Goal: Task Accomplishment & Management: Manage account settings

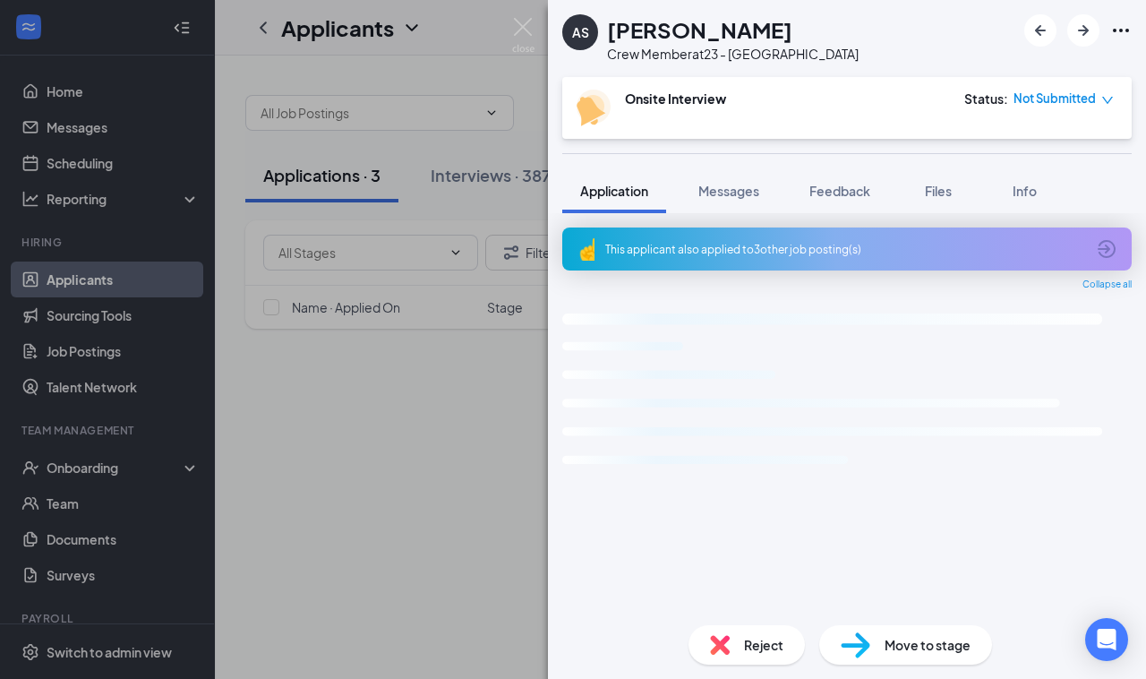
click at [380, 378] on div "AS [PERSON_NAME] Crew Member at 23 - Centerville Onsite Interview Status : Not …" at bounding box center [573, 339] width 1146 height 679
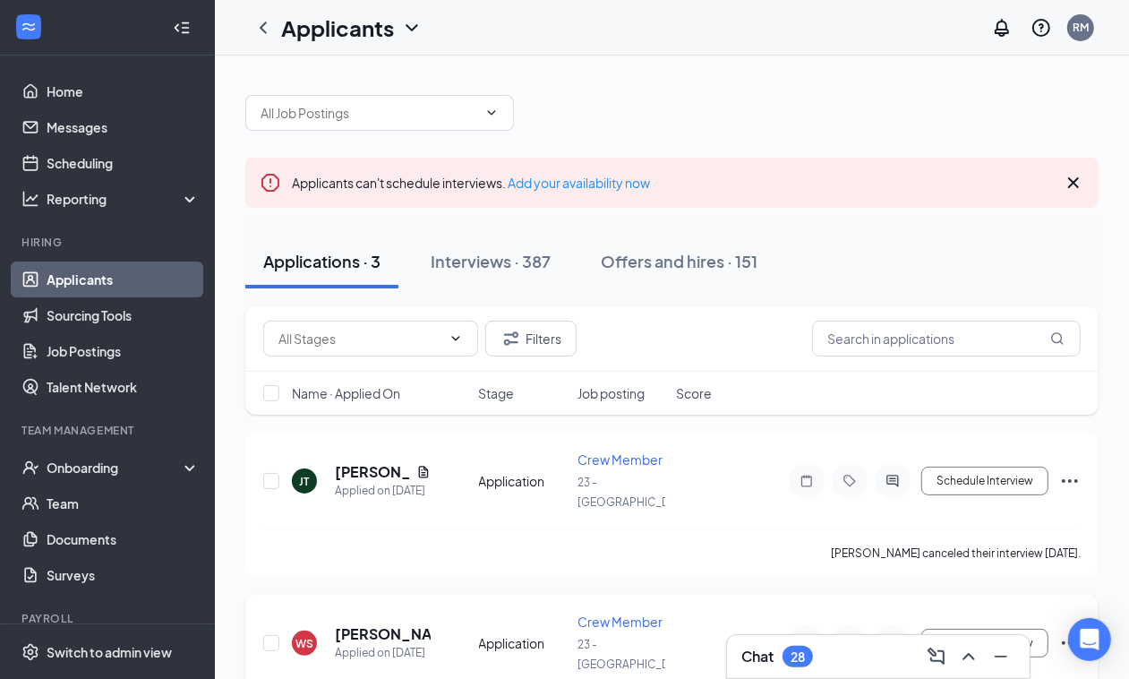
scroll to position [184, 0]
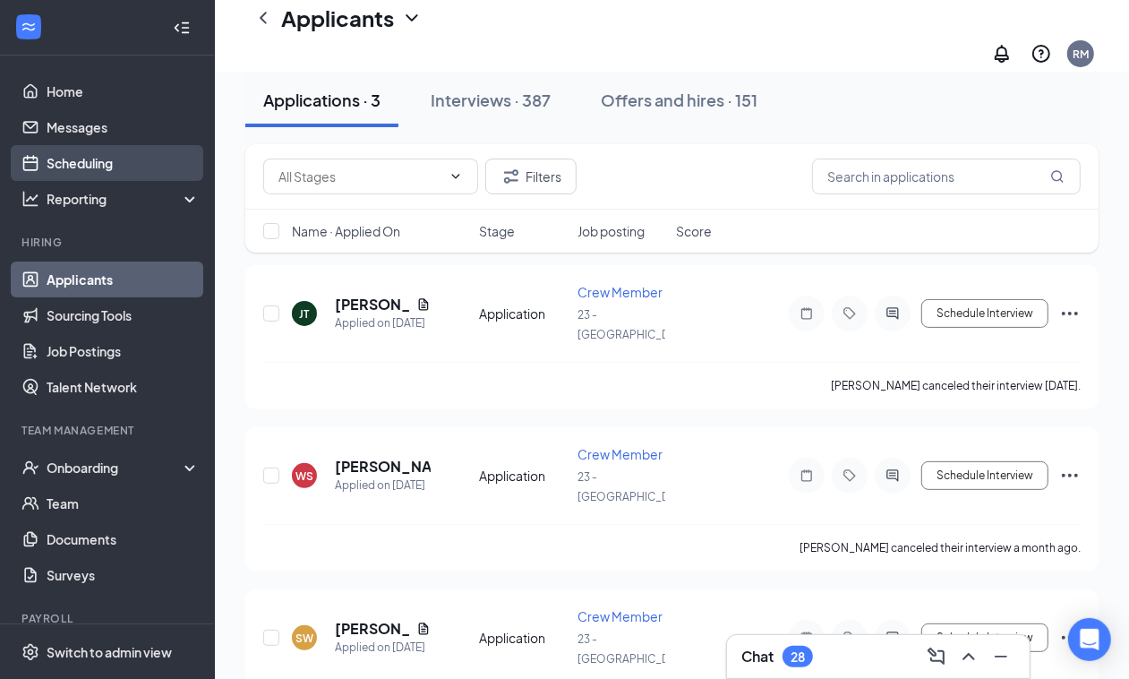
click at [59, 91] on link "Home" at bounding box center [123, 91] width 153 height 36
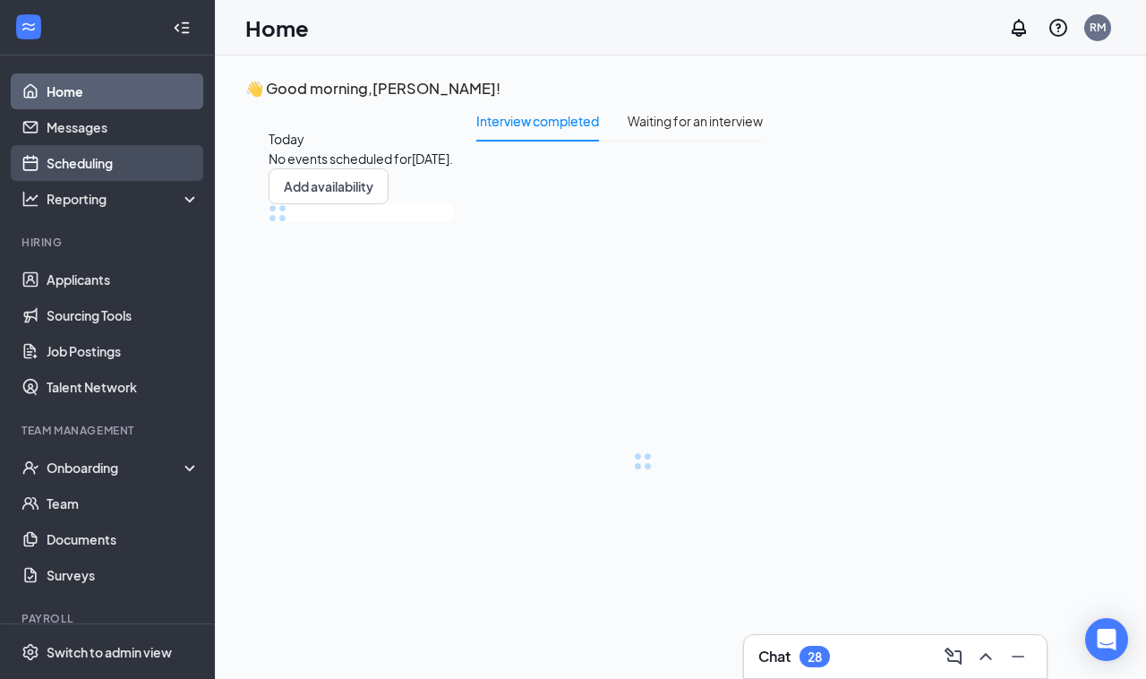
click at [56, 163] on link "Scheduling" at bounding box center [123, 163] width 153 height 36
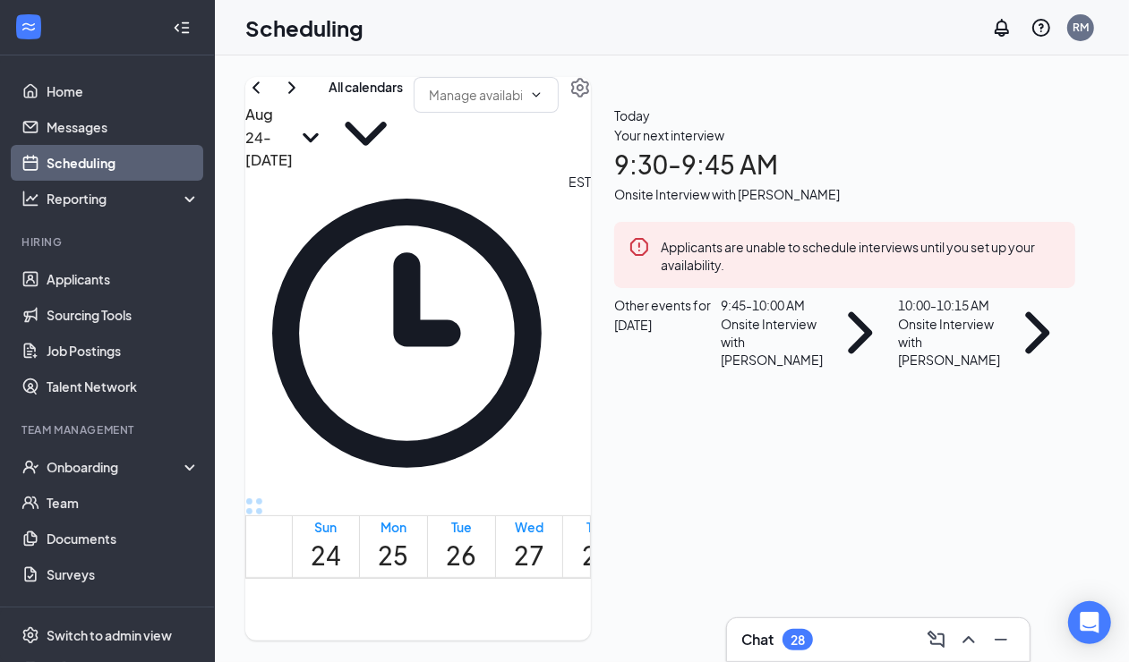
scroll to position [879, 0]
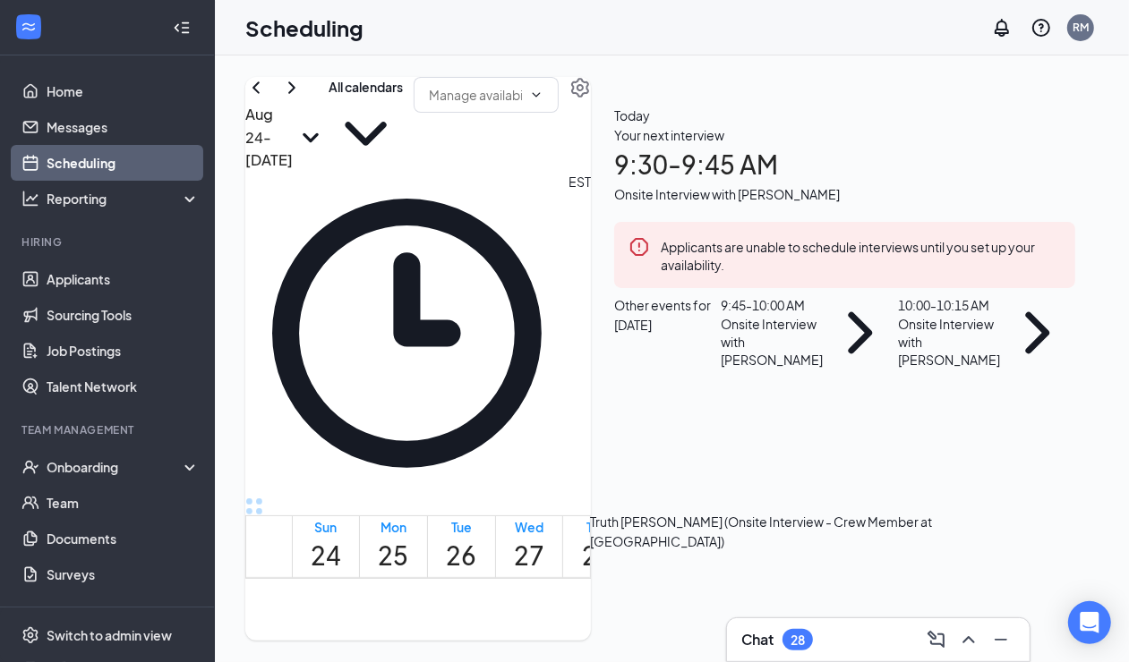
click at [631, 529] on div "Truth [PERSON_NAME] (Onsite Interview - Crew Member at [GEOGRAPHIC_DATA])" at bounding box center [765, 531] width 351 height 39
click at [625, 471] on td at bounding box center [529, 471] width 474 height 21
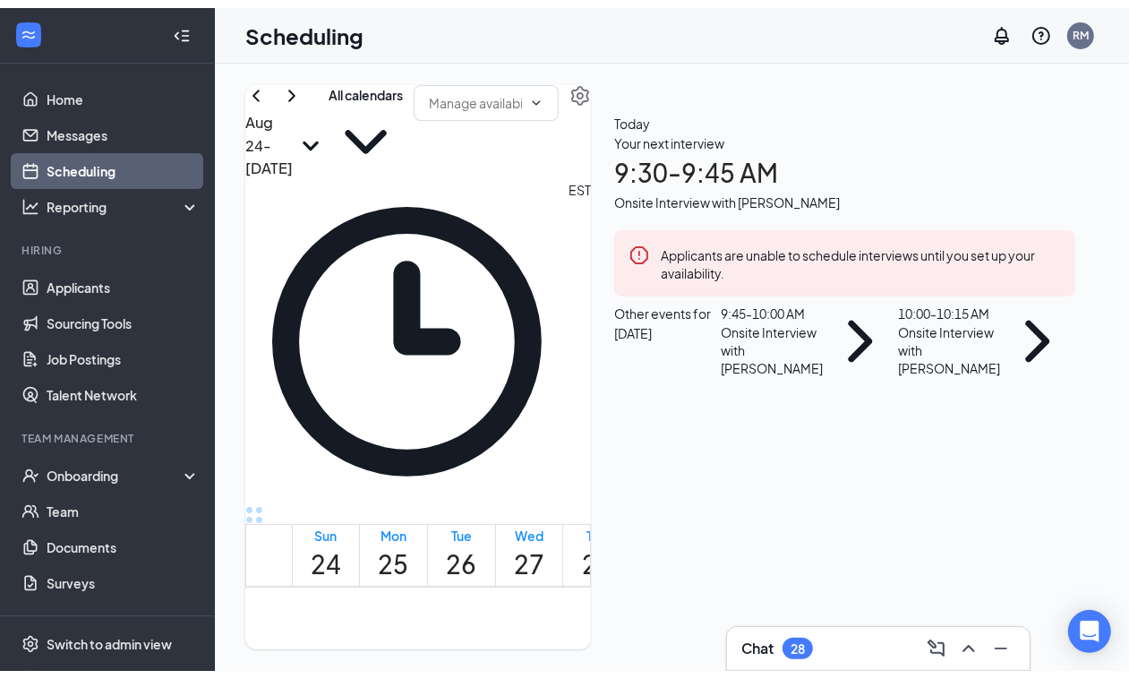
scroll to position [1215, 0]
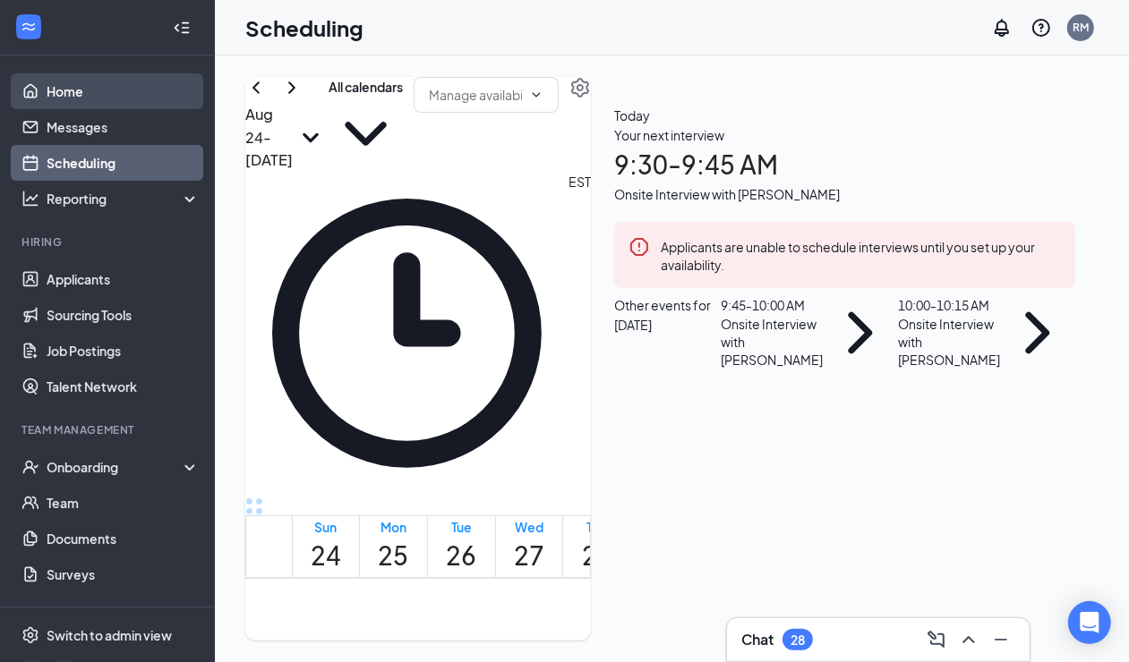
click at [51, 90] on link "Home" at bounding box center [123, 91] width 153 height 36
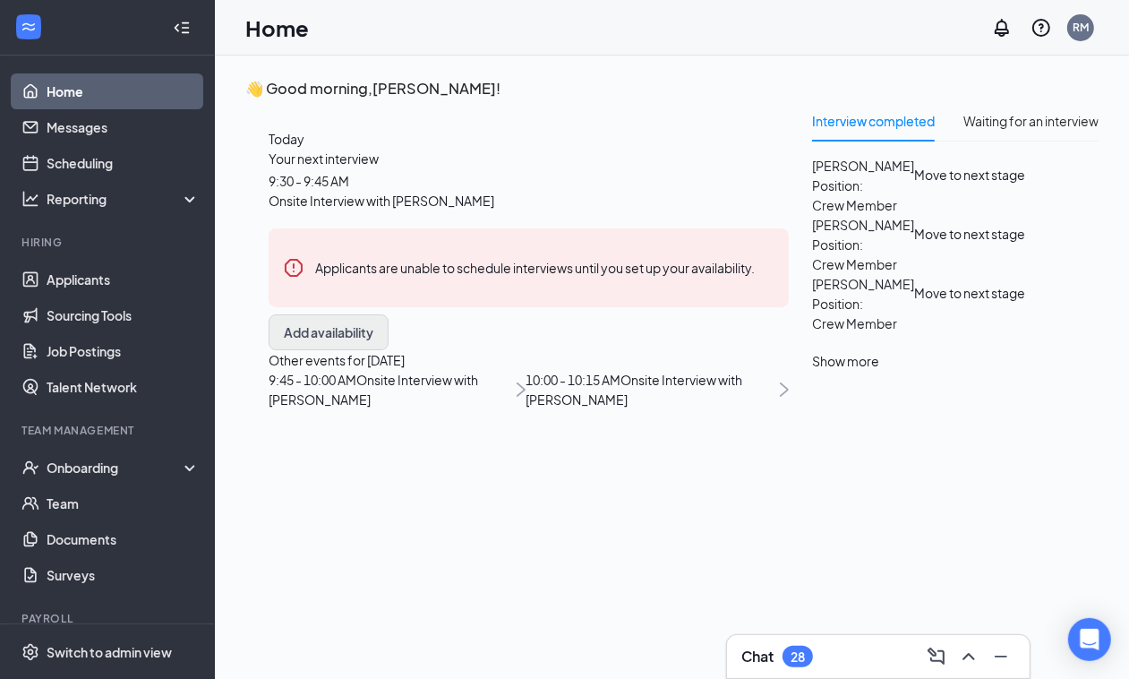
drag, startPoint x: 418, startPoint y: 544, endPoint x: 409, endPoint y: 531, distance: 16.1
click at [417, 409] on div "Other events for [DATE] 9:45 - 10:00 AM Onsite Interview with Truth [PERSON_NAM…" at bounding box center [529, 379] width 520 height 59
drag, startPoint x: 409, startPoint y: 530, endPoint x: 399, endPoint y: 525, distance: 11.2
click at [389, 350] on button "Add availability" at bounding box center [329, 332] width 120 height 36
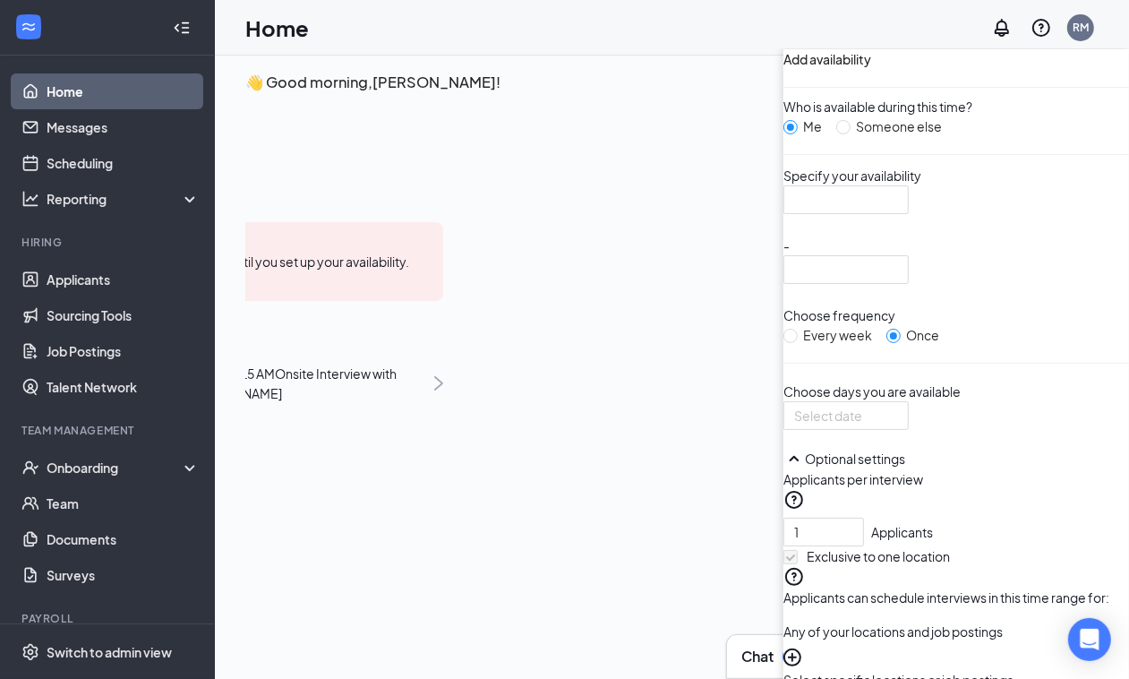
scroll to position [199, 0]
click at [851, 525] on icon "up" at bounding box center [854, 528] width 6 height 6
type input "4"
click at [851, 525] on icon "up" at bounding box center [854, 528] width 6 height 6
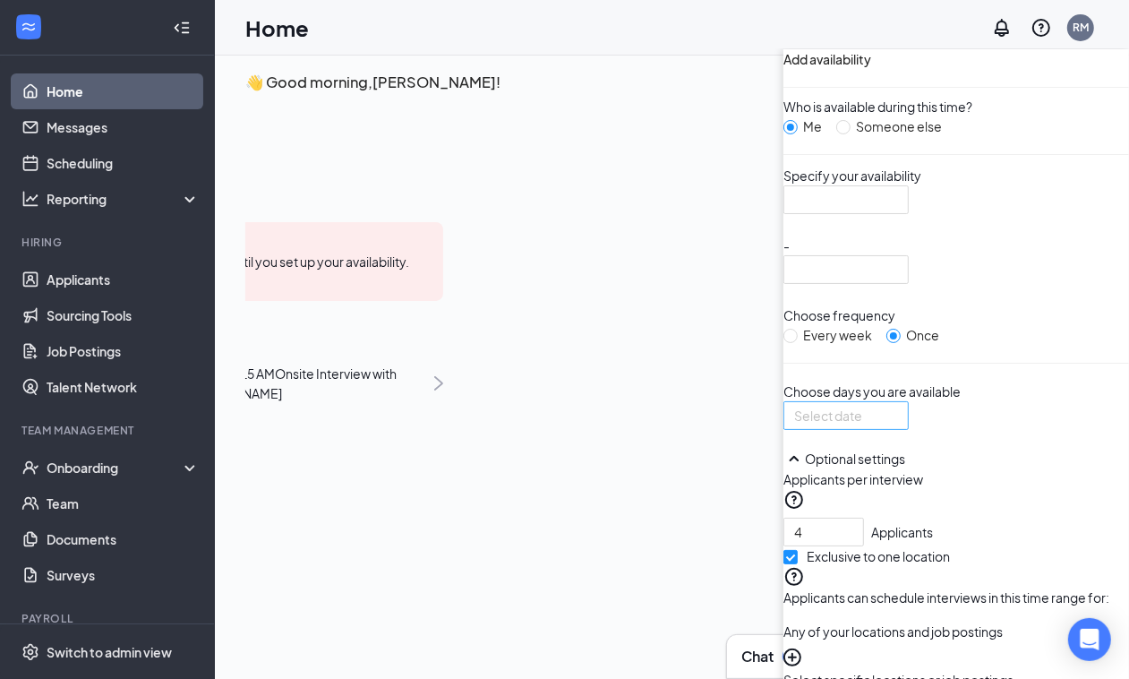
click at [794, 406] on div at bounding box center [846, 416] width 104 height 20
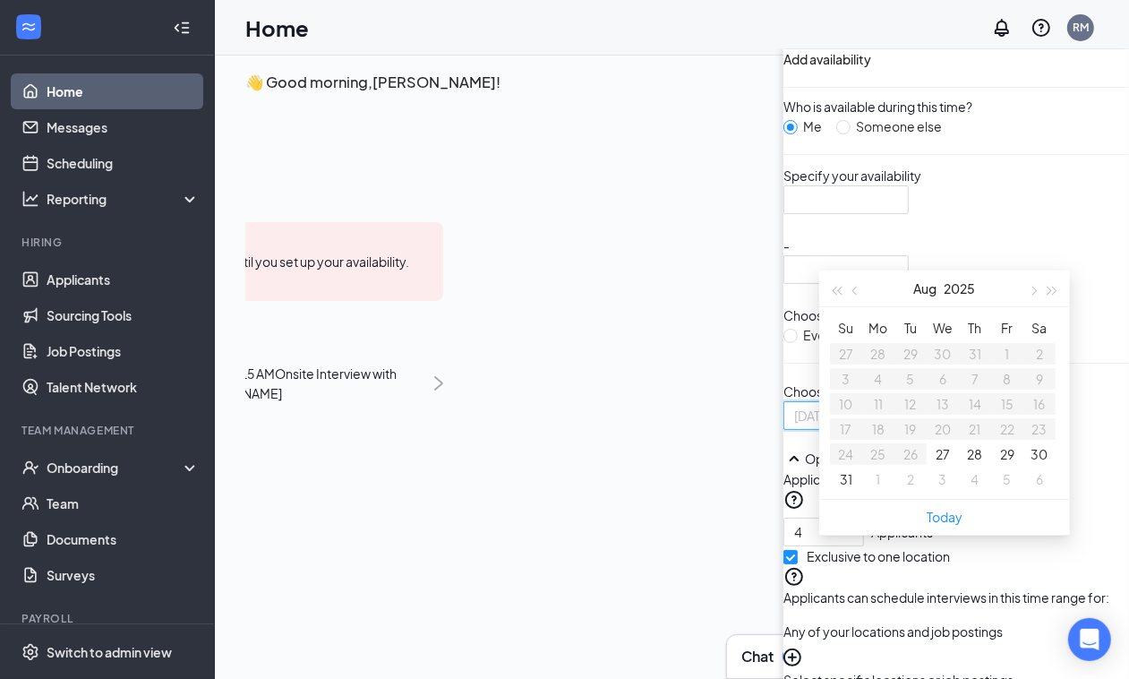
click at [968, 464] on button "28" at bounding box center [975, 454] width 15 height 20
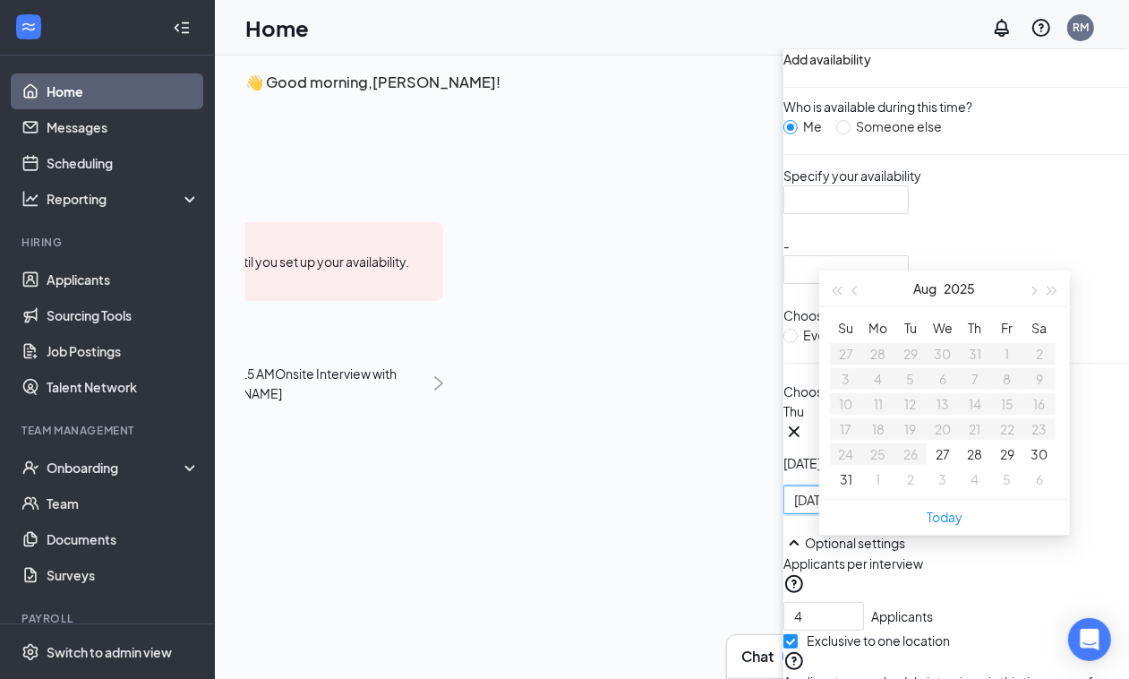
type input "[DATE]"
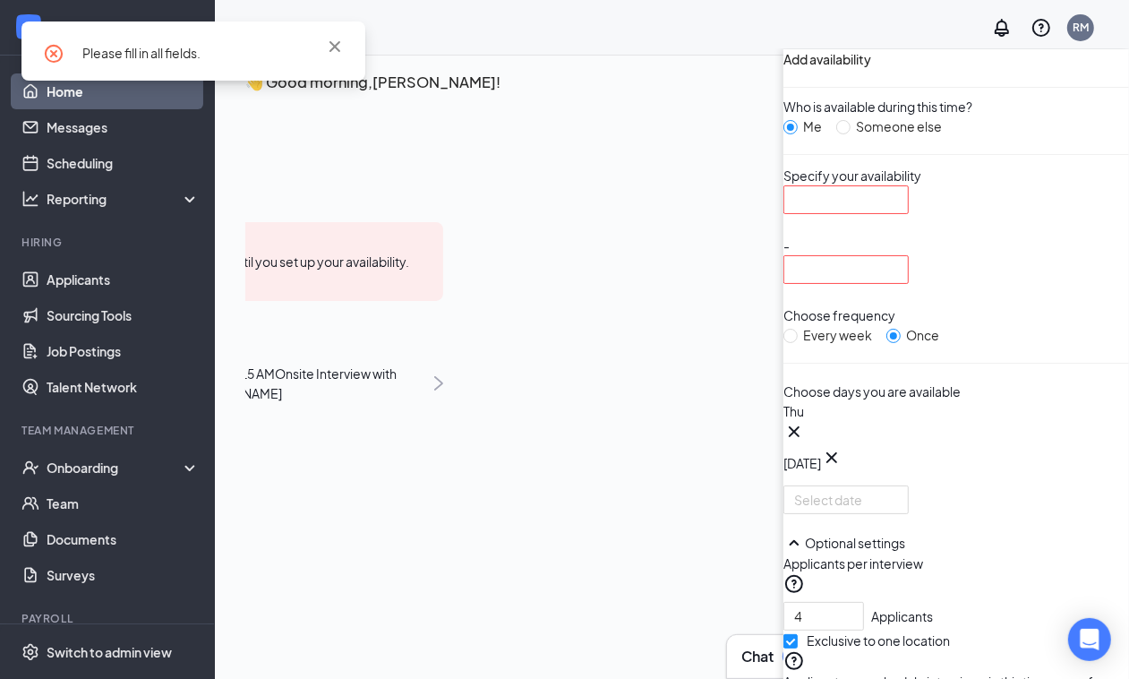
scroll to position [0, 0]
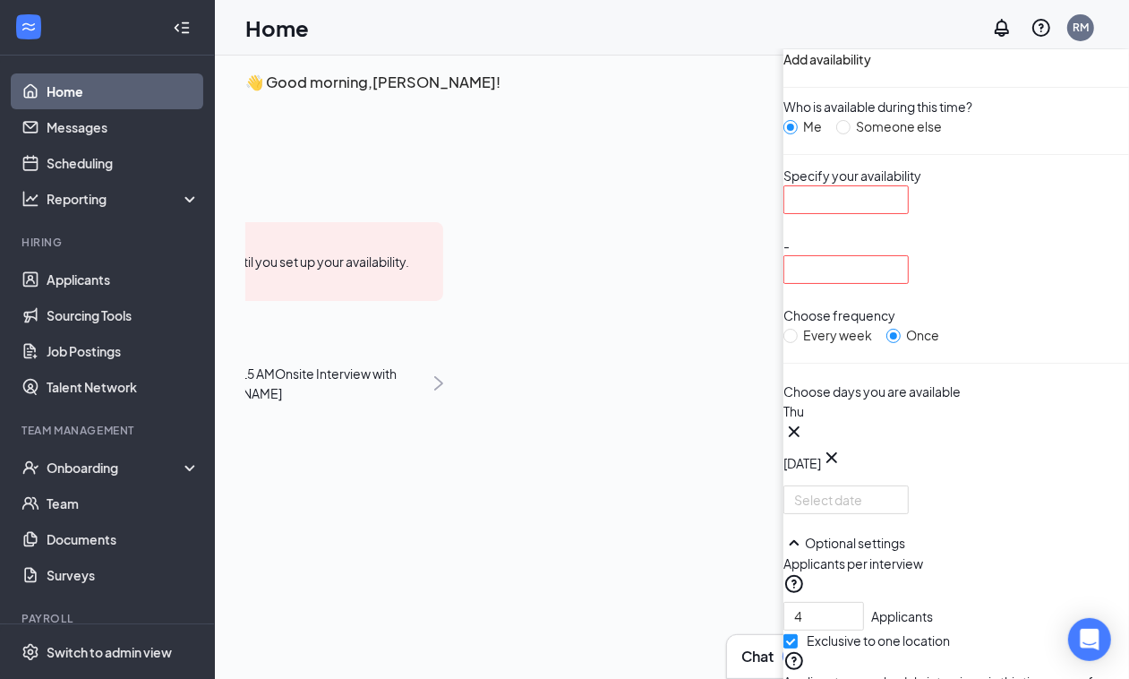
click at [794, 213] on input "search" at bounding box center [839, 199] width 91 height 27
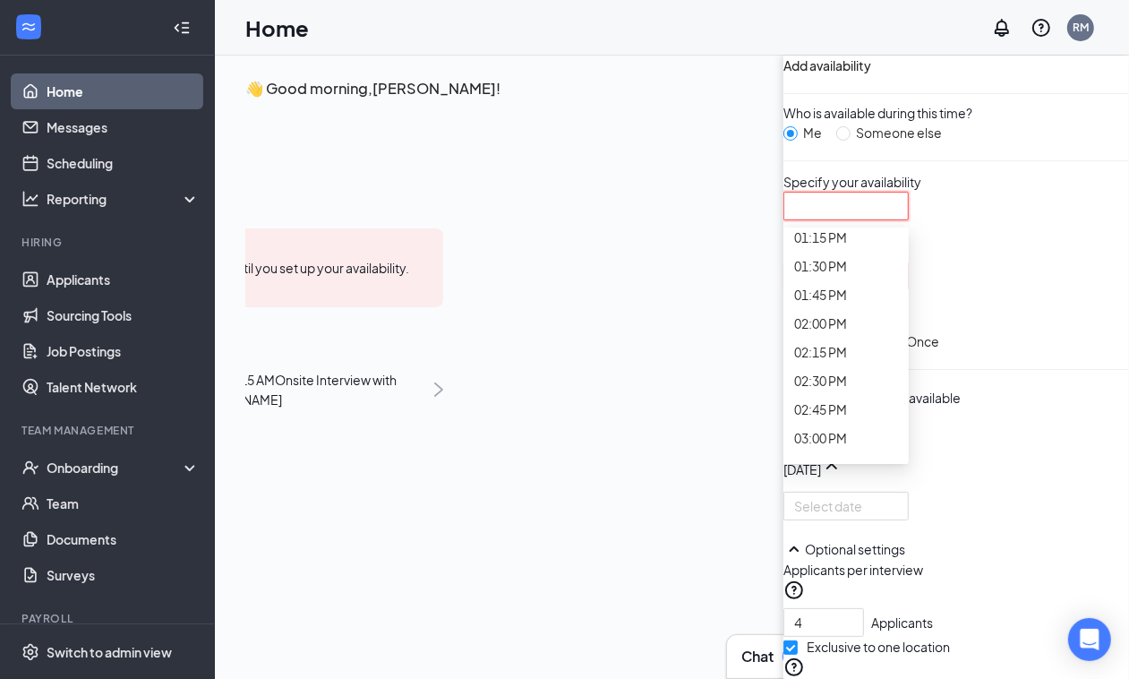
scroll to position [1455, 0]
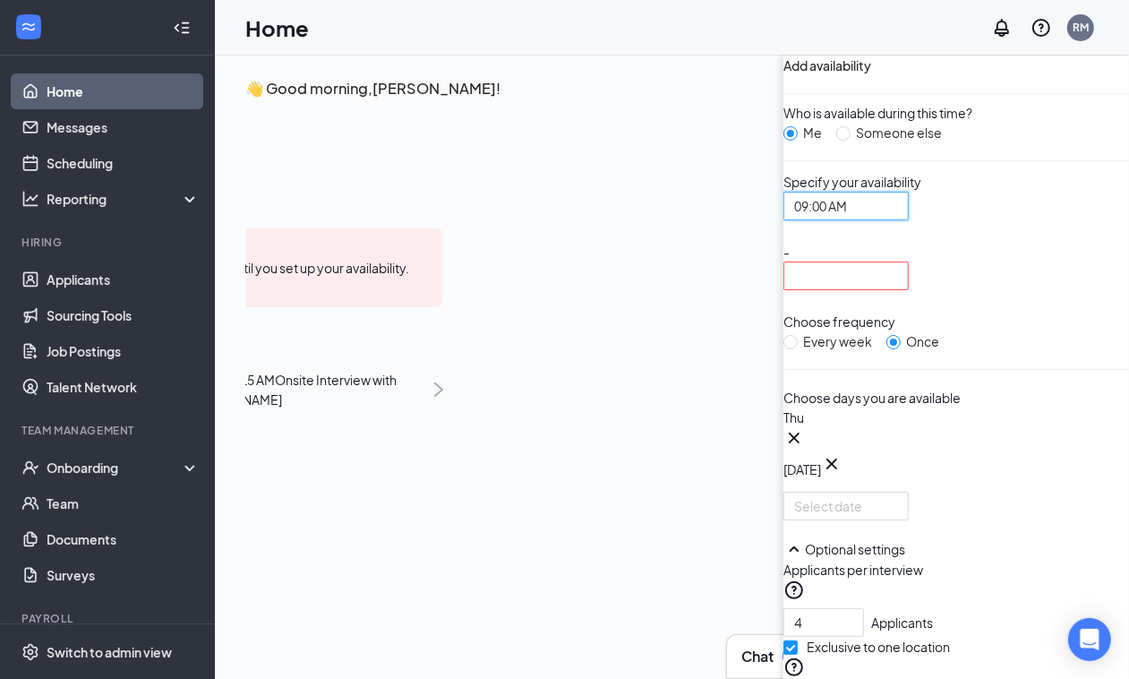
click at [783, 290] on div at bounding box center [845, 275] width 125 height 29
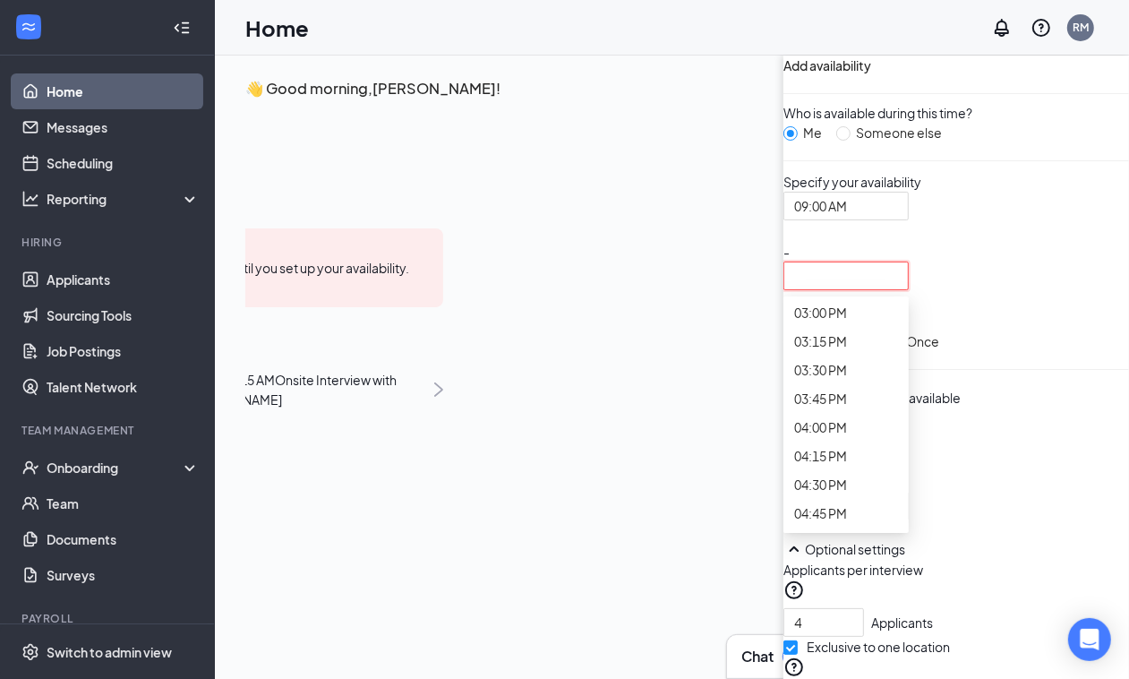
scroll to position [1567, 0]
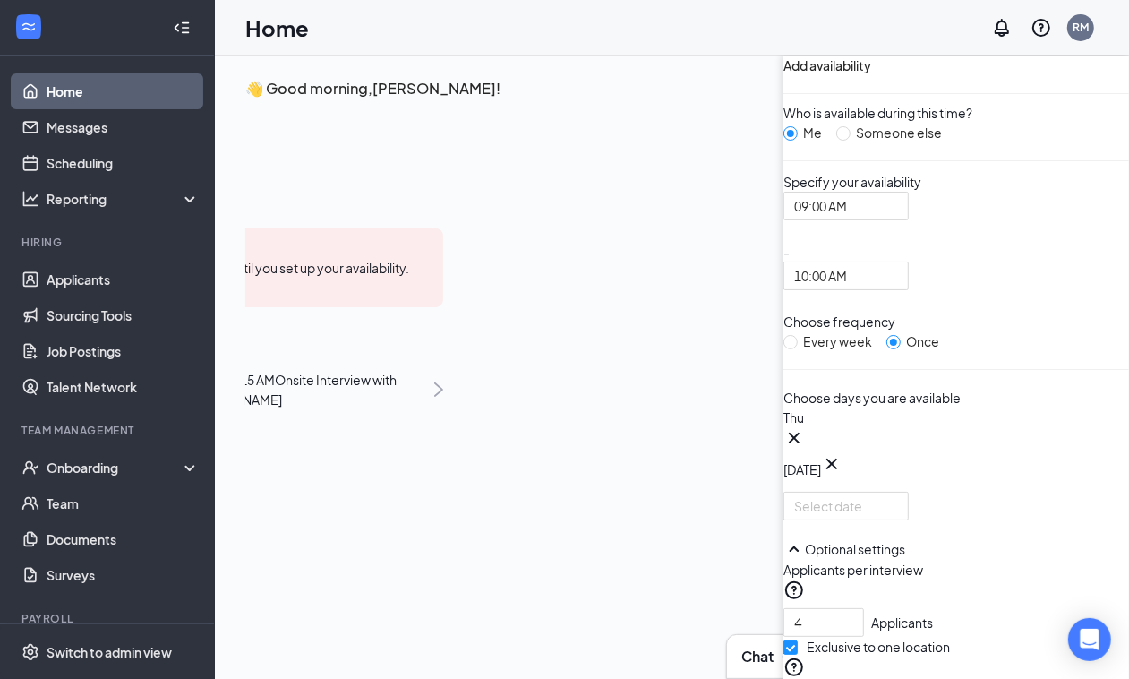
type input "1"
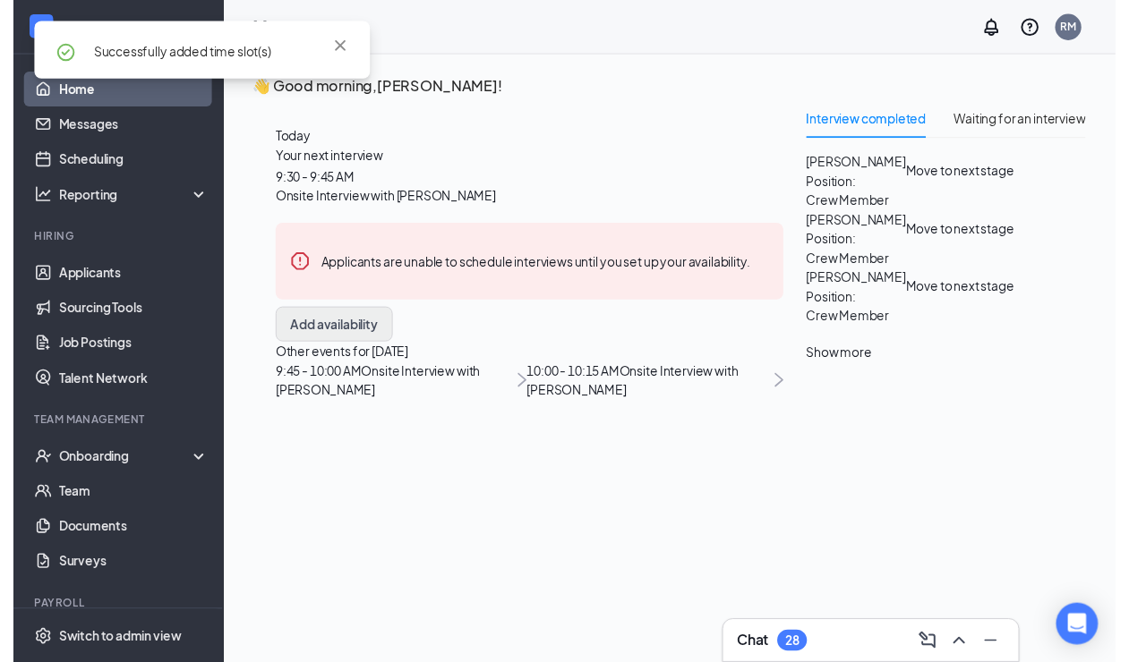
scroll to position [95, 0]
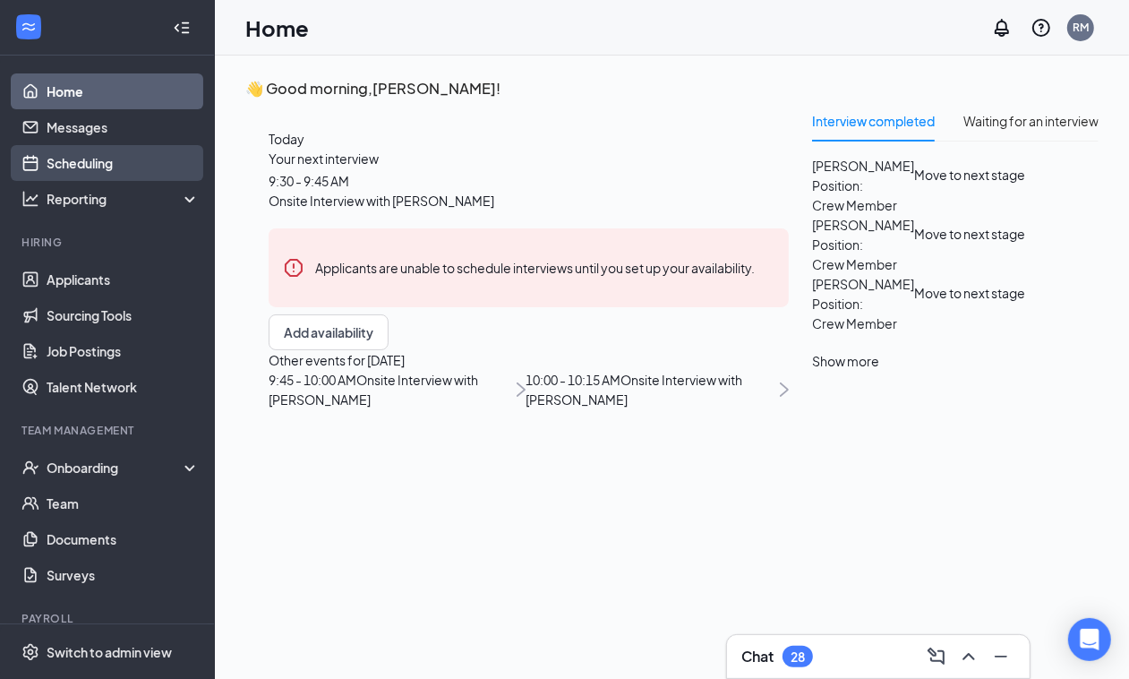
click at [68, 158] on link "Scheduling" at bounding box center [123, 163] width 153 height 36
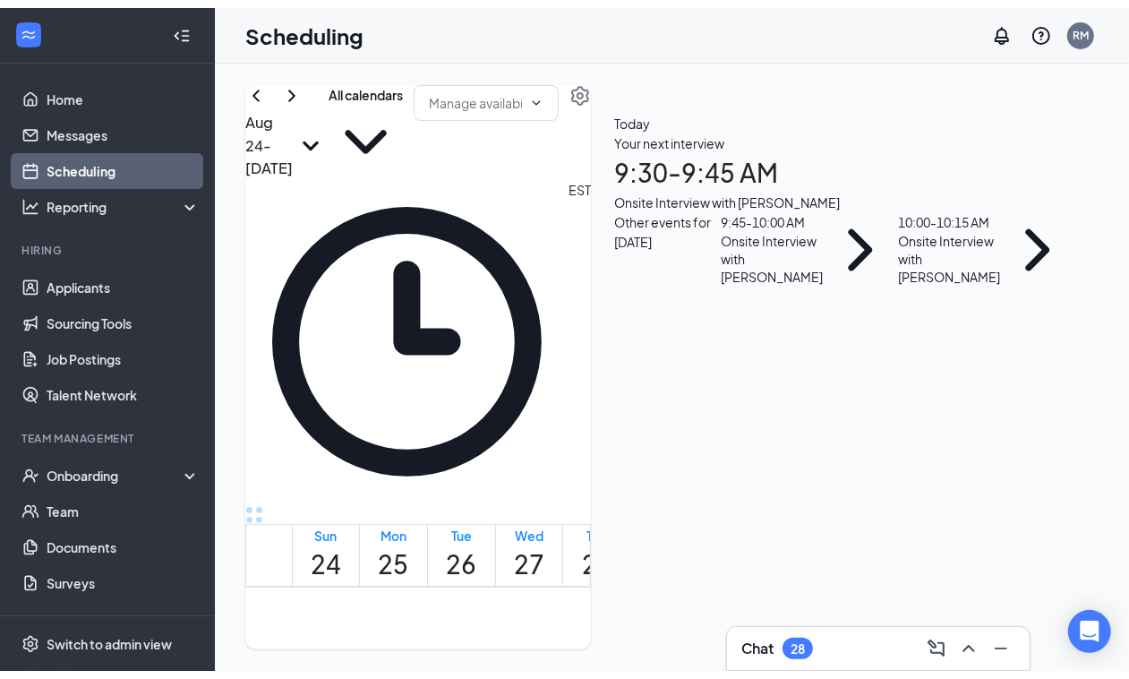
scroll to position [879, 0]
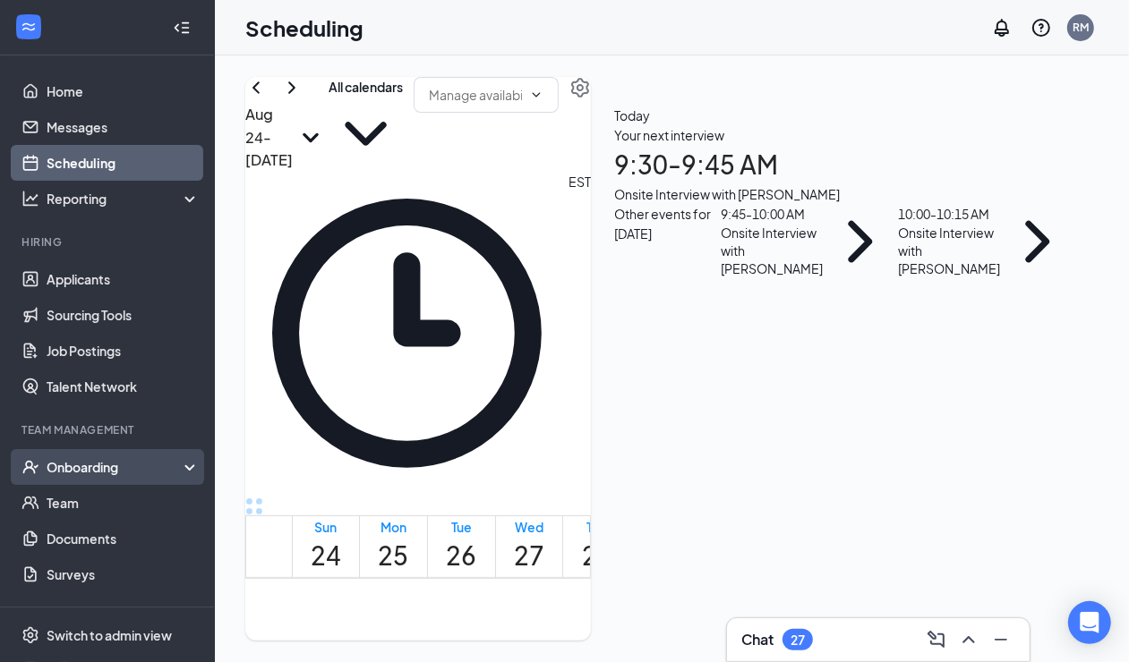
click at [137, 473] on div "Onboarding" at bounding box center [116, 467] width 138 height 18
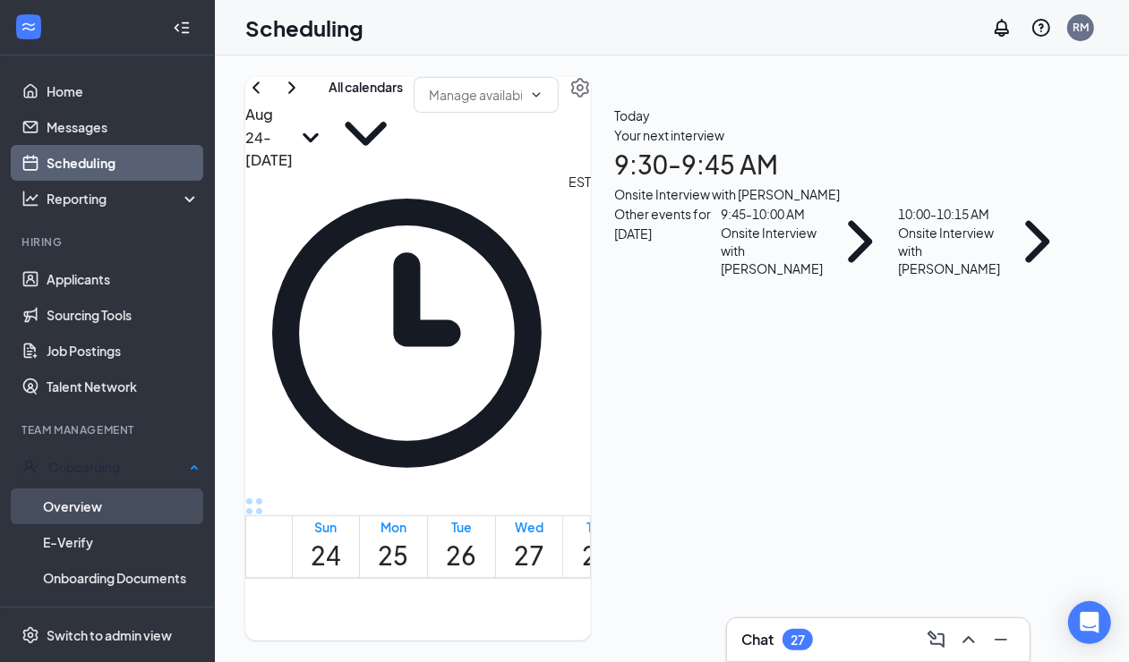
click at [126, 507] on link "Overview" at bounding box center [121, 507] width 157 height 36
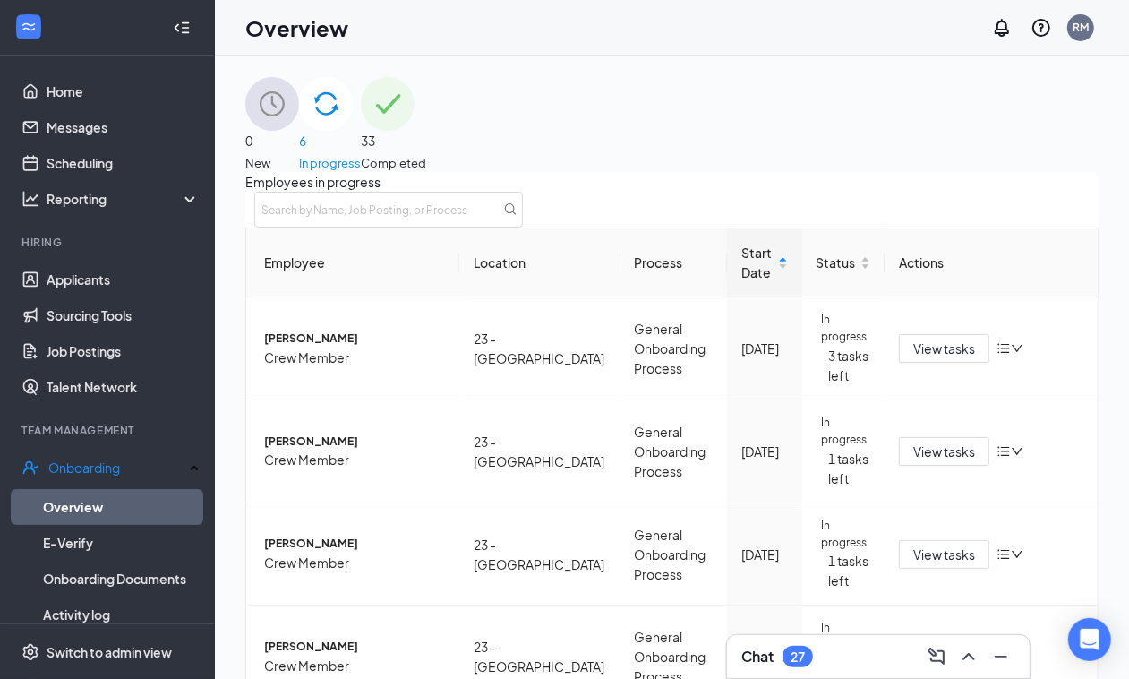
click at [426, 154] on span "Completed" at bounding box center [393, 163] width 65 height 18
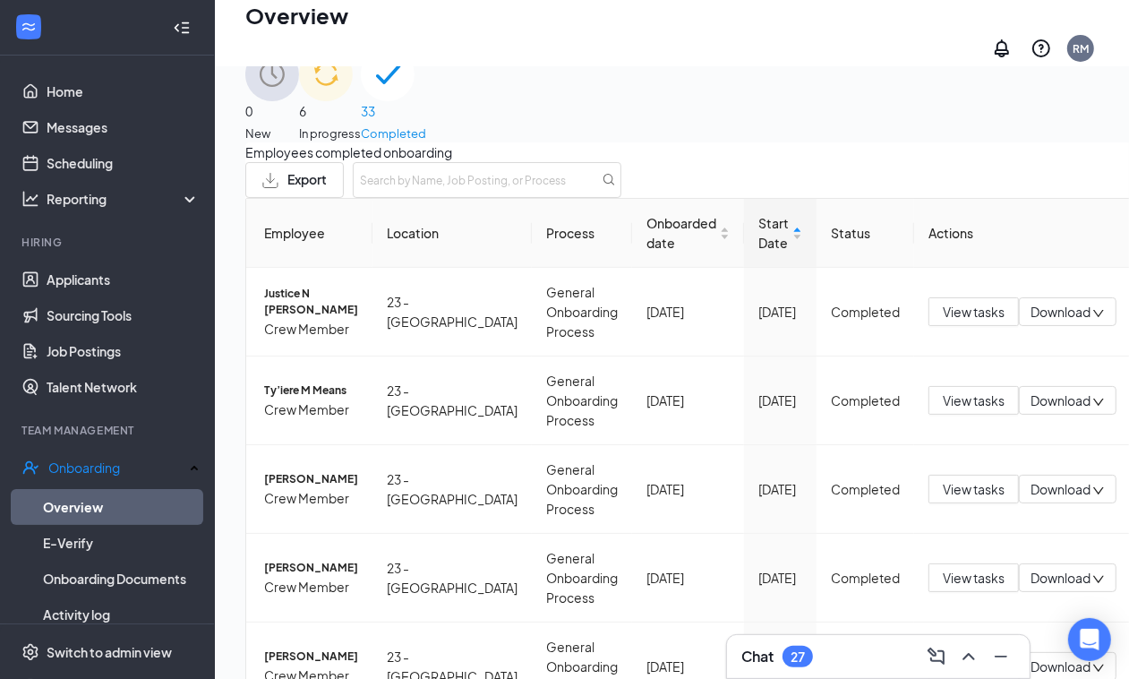
scroll to position [81, 0]
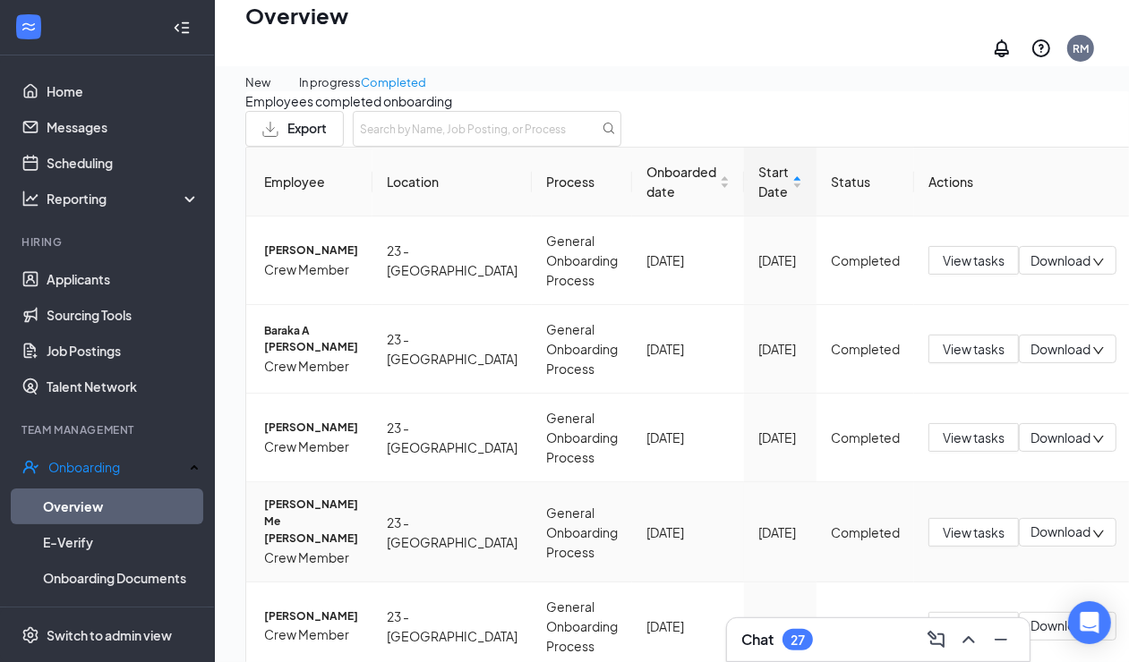
scroll to position [145, 0]
click at [316, 497] on span "[PERSON_NAME] Me [PERSON_NAME]" at bounding box center [311, 522] width 94 height 51
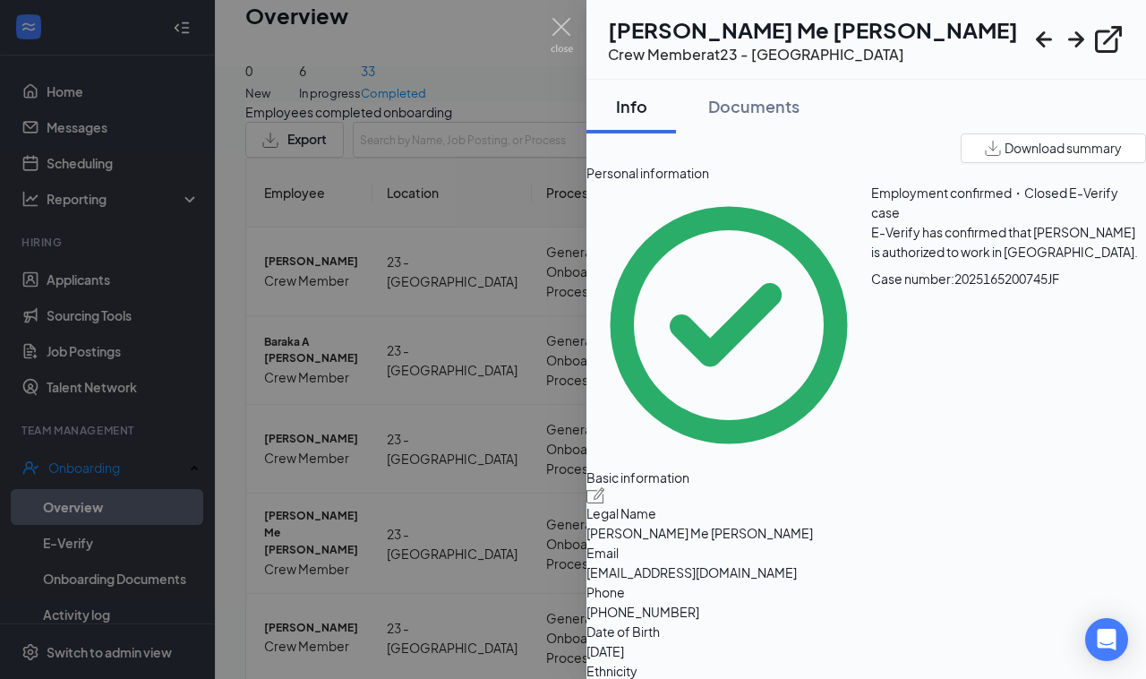
click at [462, 284] on div at bounding box center [573, 339] width 1146 height 679
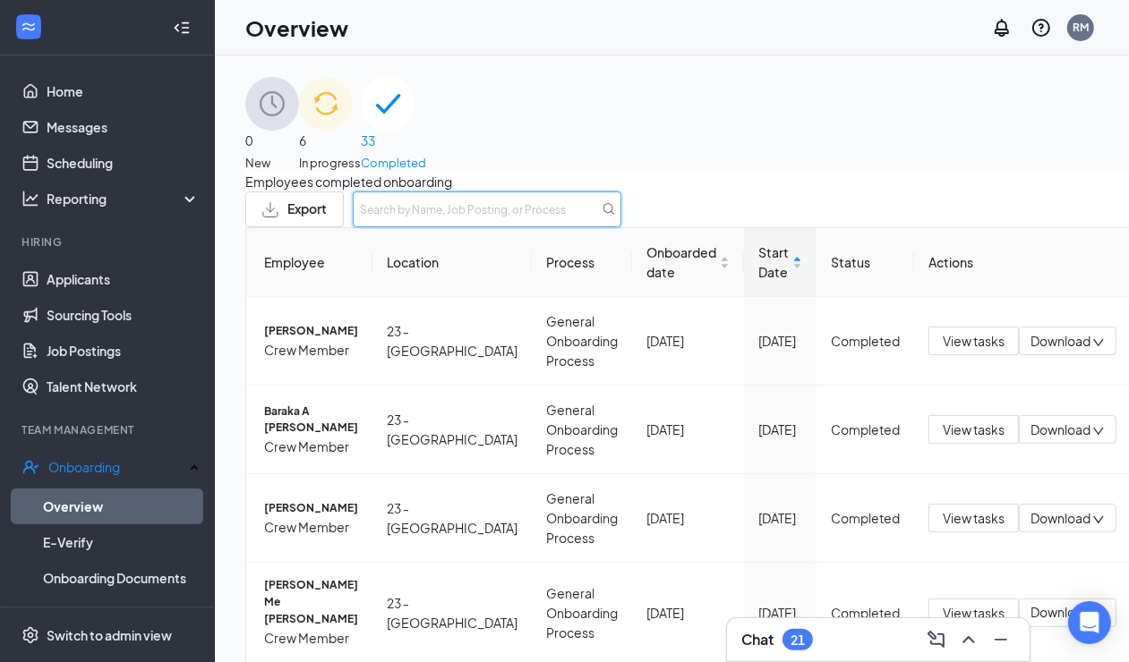
click at [621, 219] on input "text" at bounding box center [487, 210] width 269 height 36
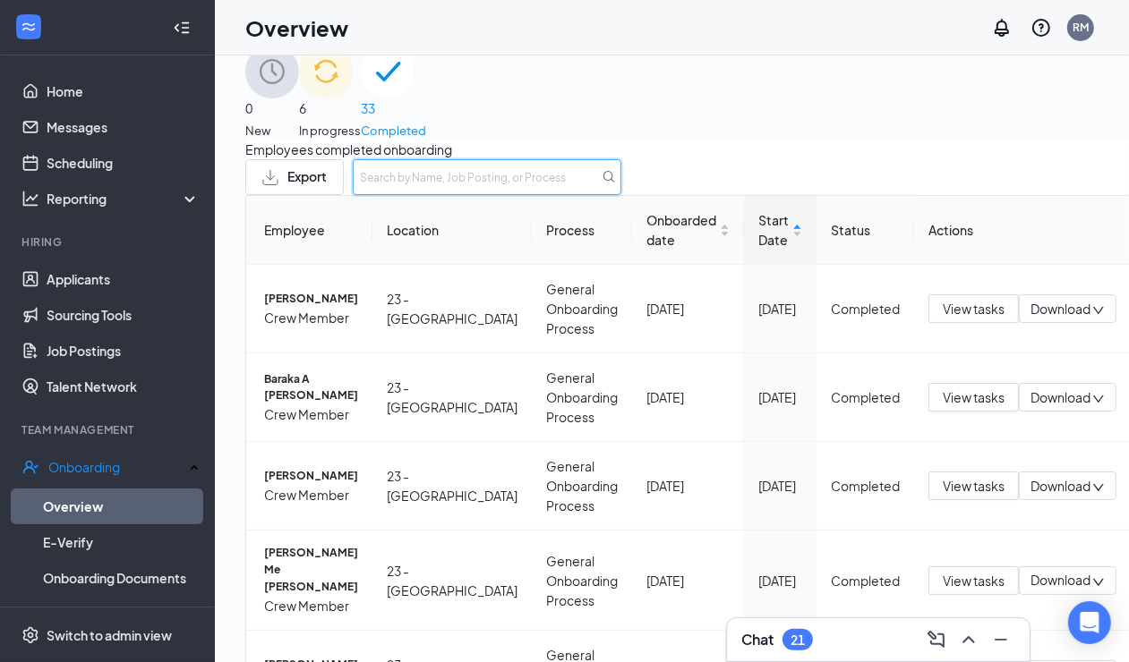
scroll to position [97, 0]
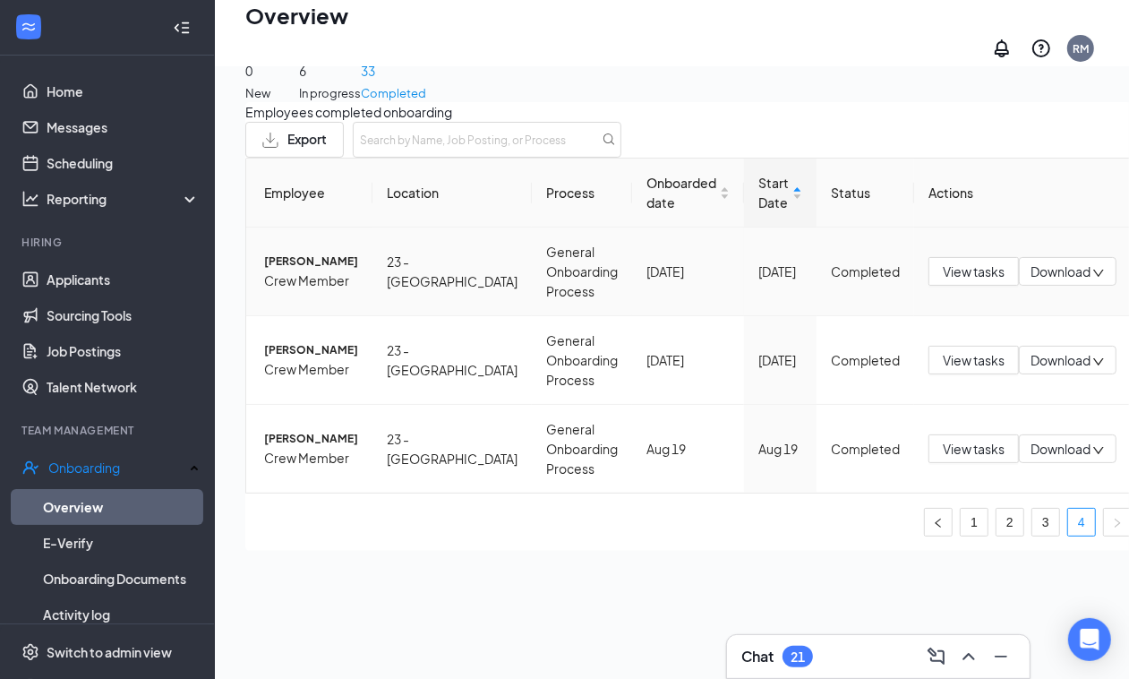
click at [331, 270] on span "[PERSON_NAME]" at bounding box center [311, 261] width 94 height 17
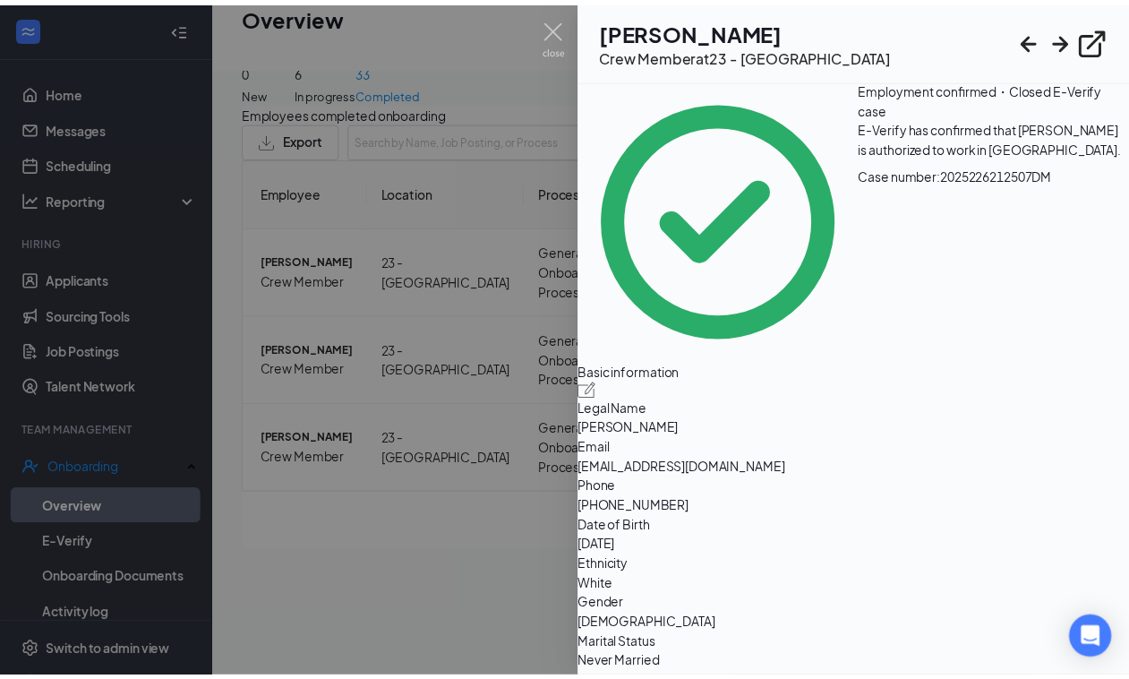
scroll to position [112, 0]
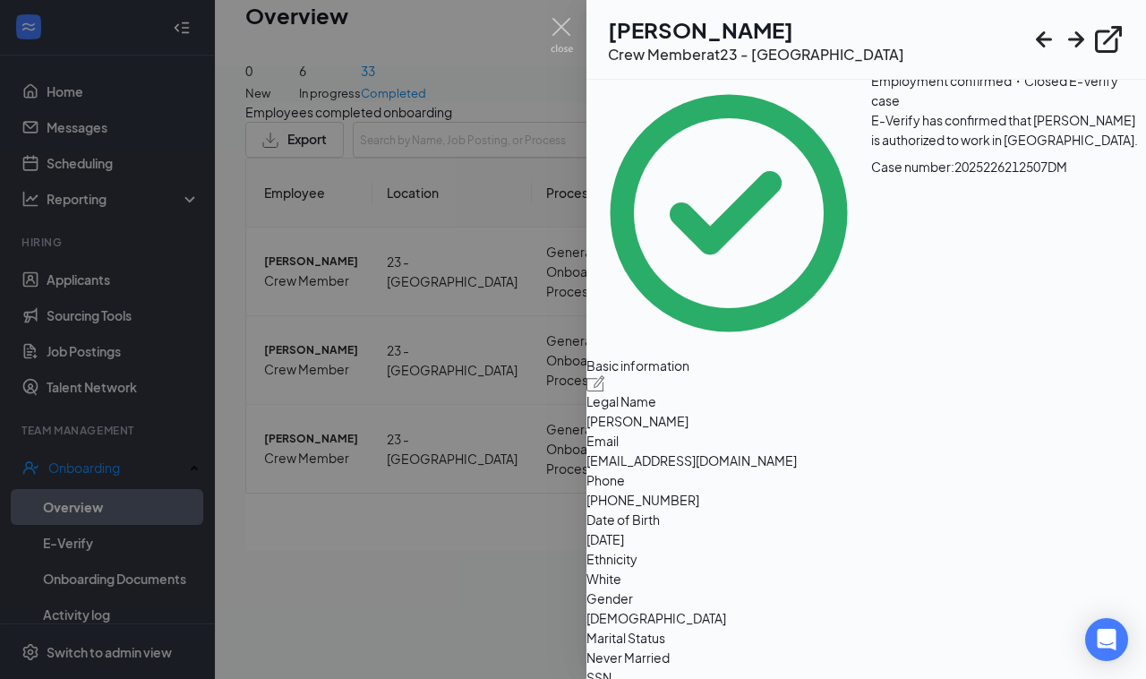
click at [902, 553] on div "Basic information Legal Name [PERSON_NAME] Email [EMAIL_ADDRESS][DOMAIN_NAME] P…" at bounding box center [866, 530] width 560 height 351
click at [552, 86] on div at bounding box center [573, 339] width 1146 height 679
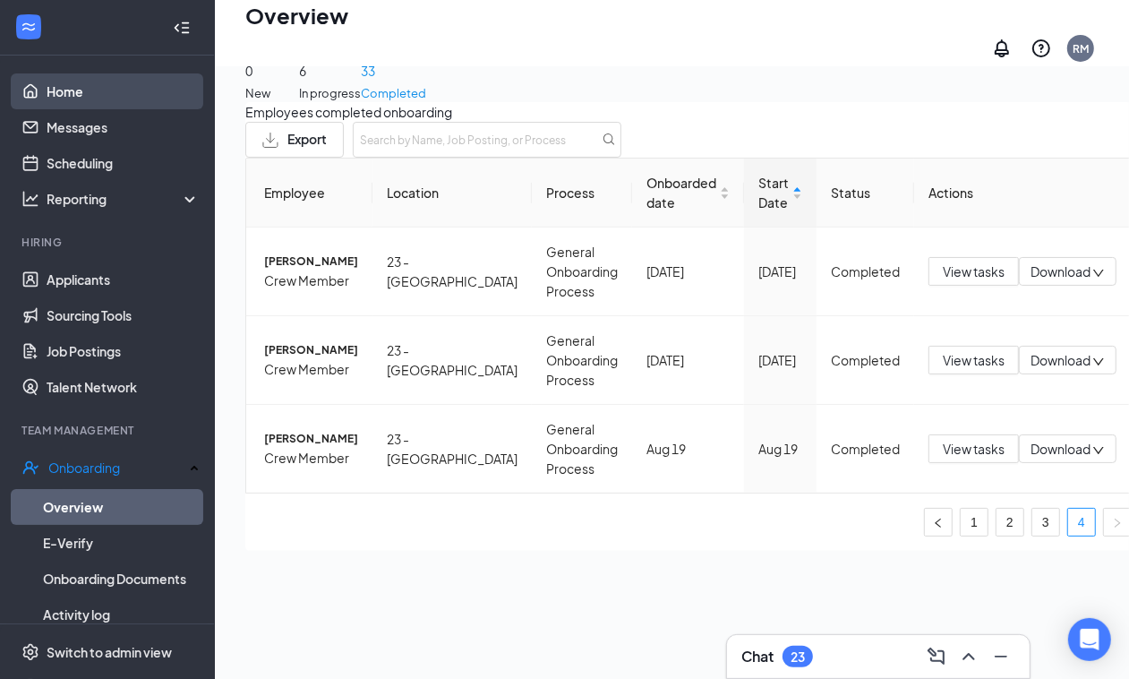
click at [47, 87] on link "Home" at bounding box center [123, 91] width 153 height 36
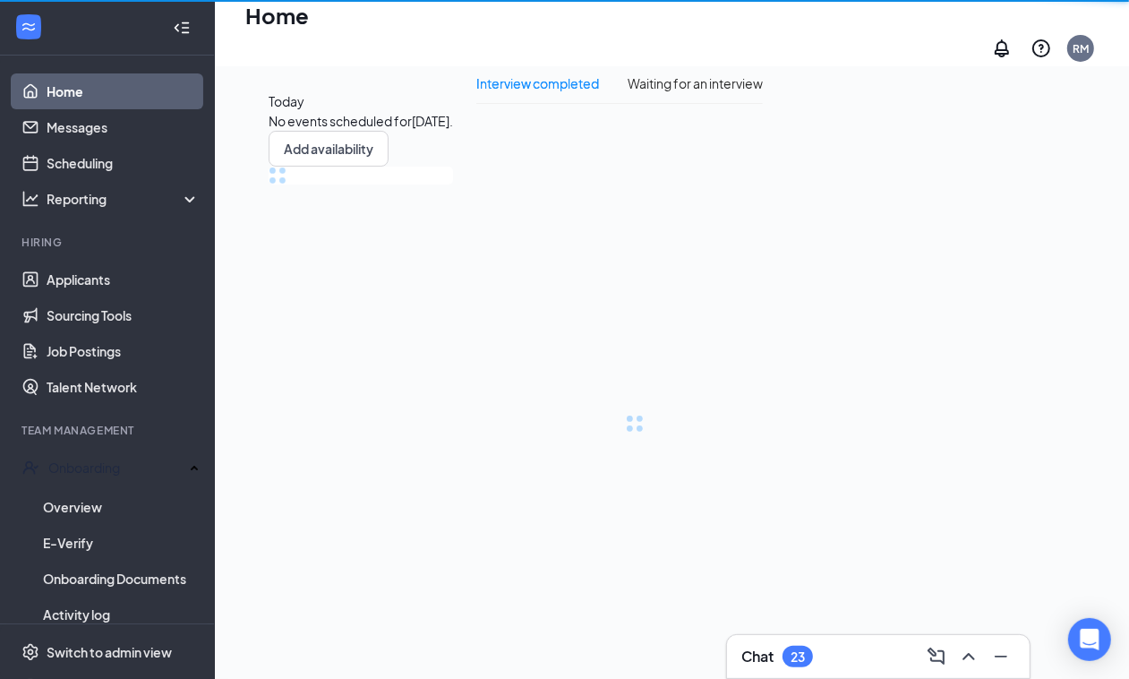
scroll to position [38, 0]
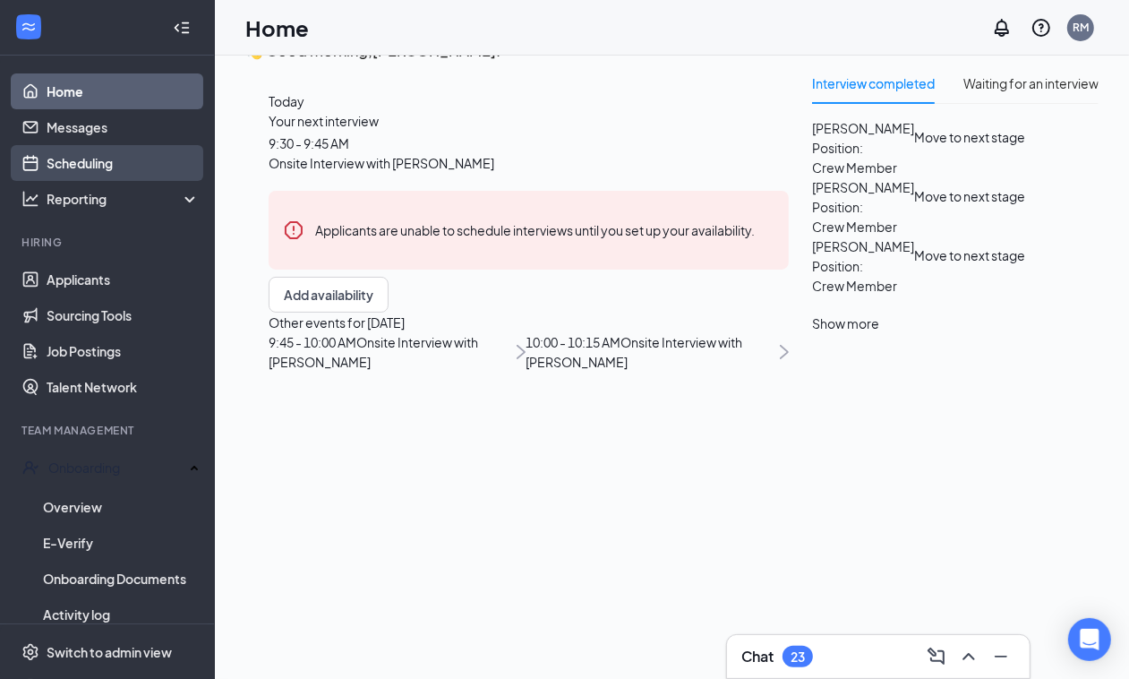
click at [47, 164] on link "Scheduling" at bounding box center [123, 163] width 153 height 36
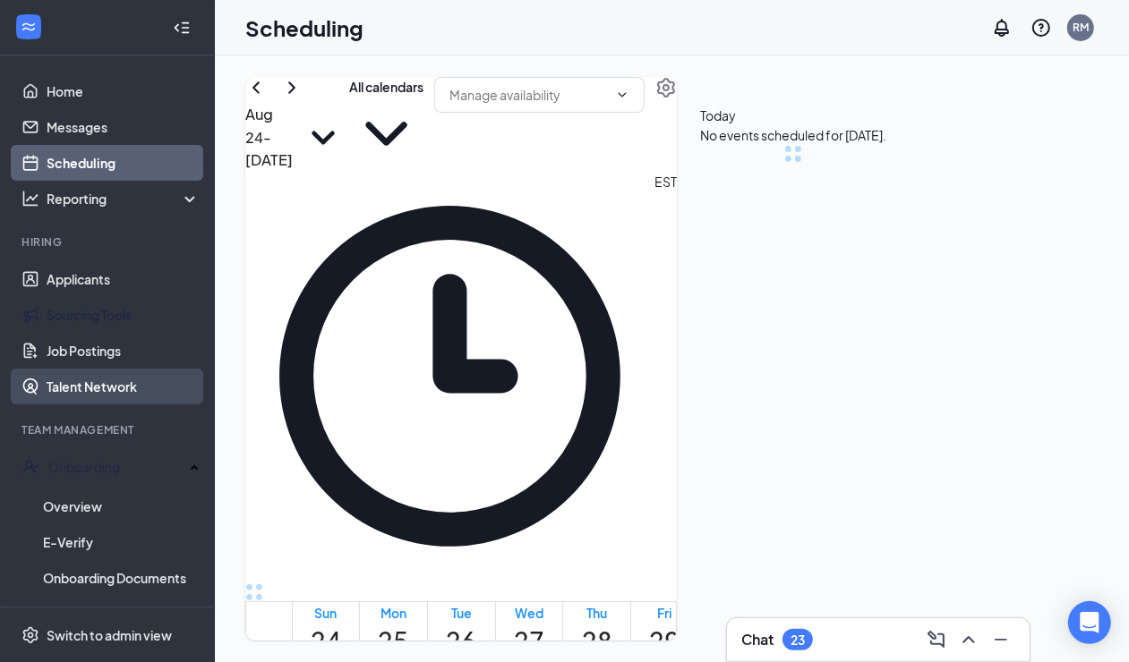
scroll to position [879, 0]
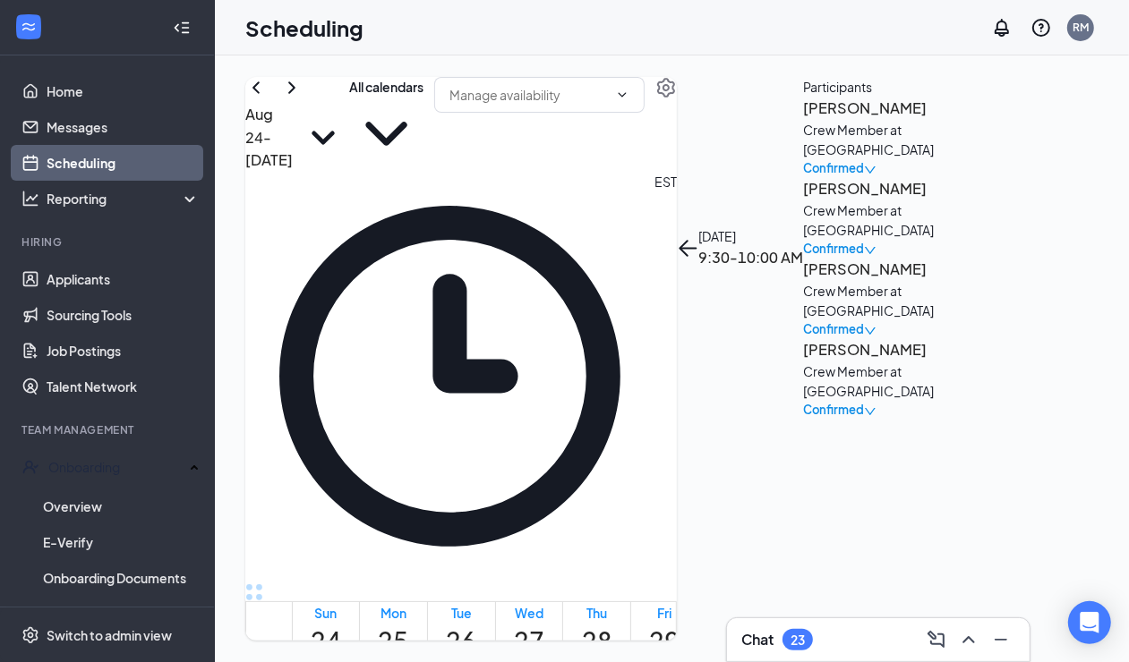
click at [937, 382] on div "Crew Member at [GEOGRAPHIC_DATA]" at bounding box center [897, 381] width 188 height 39
click at [928, 362] on h3 "[PERSON_NAME]" at bounding box center [897, 349] width 188 height 23
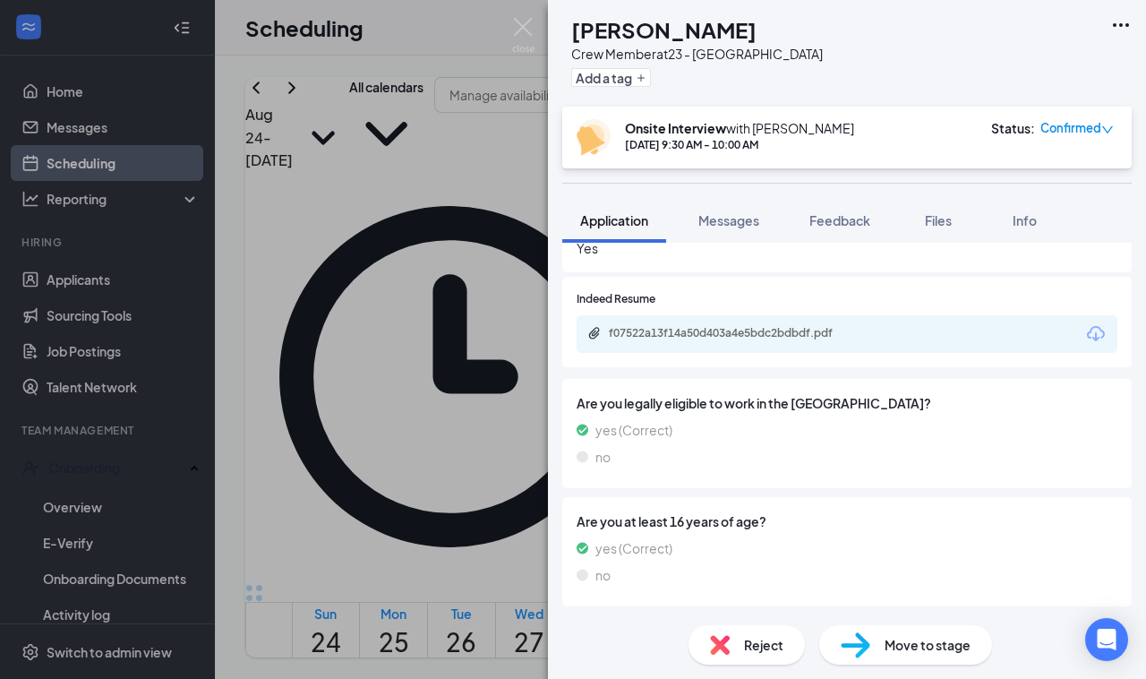
scroll to position [1592, 0]
click at [388, 534] on div "DB [PERSON_NAME] Crew Member at 23 - Centerville Add a tag Onsite Interview wit…" at bounding box center [573, 339] width 1146 height 679
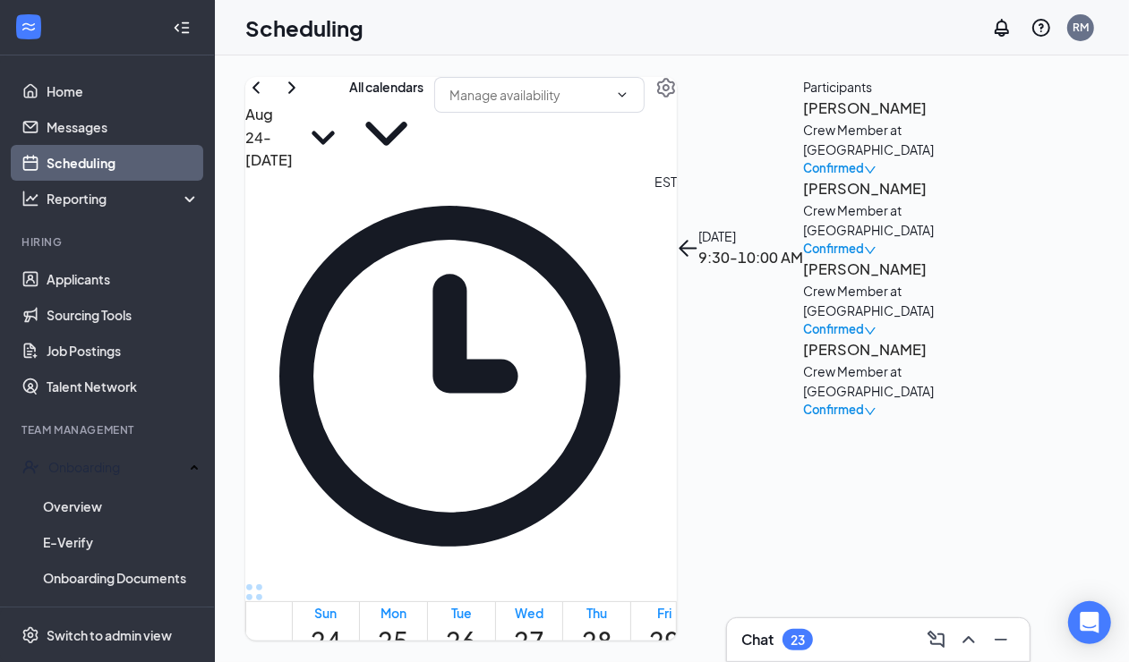
click at [934, 281] on h3 "[PERSON_NAME]" at bounding box center [897, 269] width 188 height 23
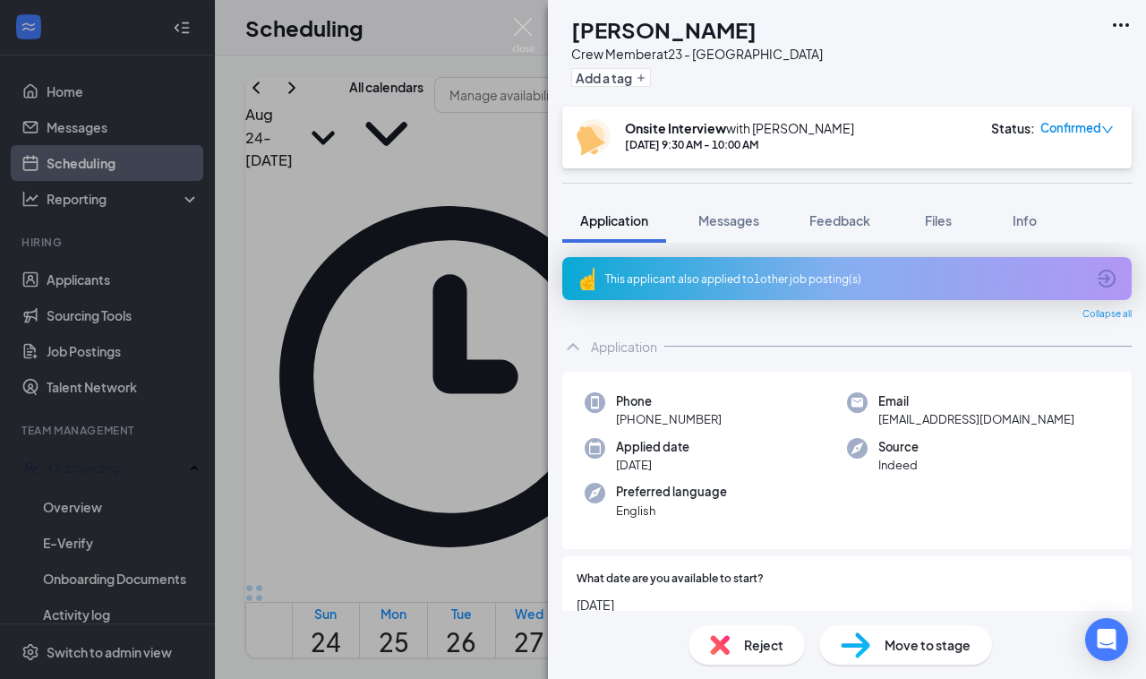
click at [338, 449] on div "CG [PERSON_NAME] Crew Member at 23 - Centerville Add a tag Onsite Interview wit…" at bounding box center [573, 339] width 1146 height 679
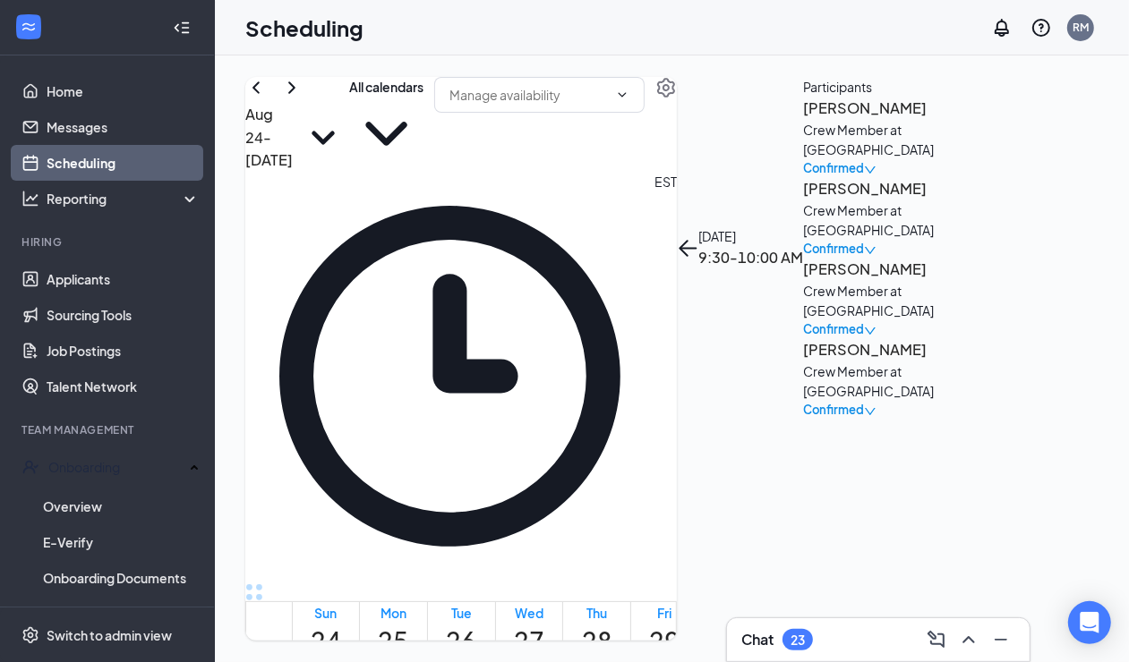
click at [898, 201] on h3 "[PERSON_NAME]" at bounding box center [897, 188] width 188 height 23
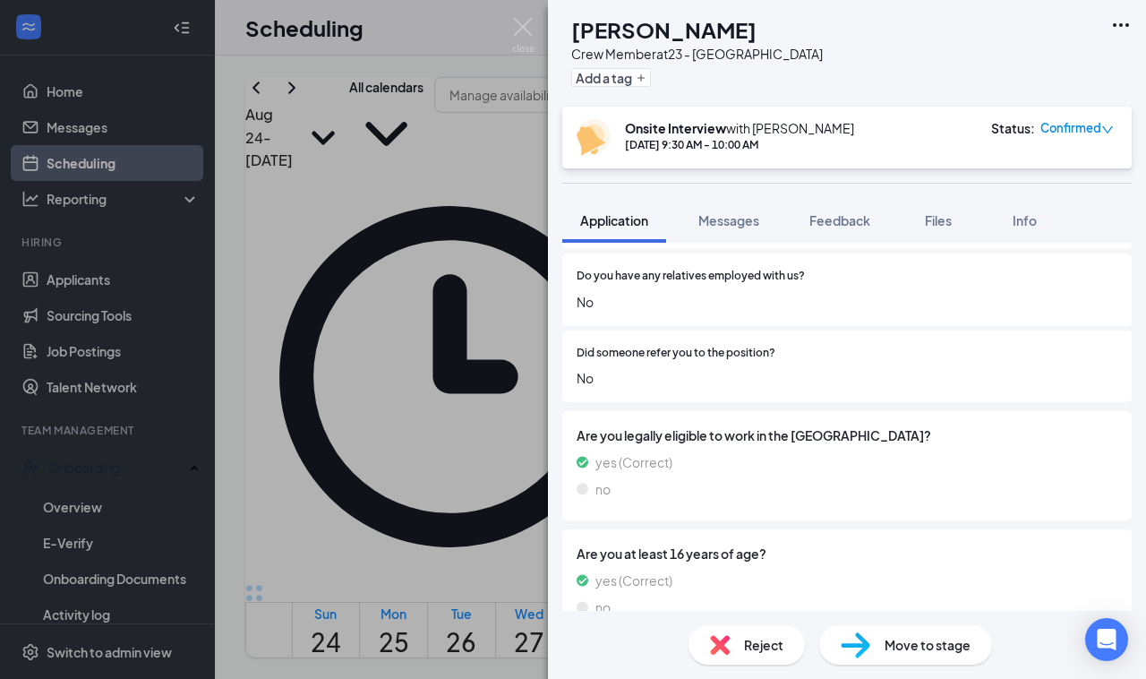
scroll to position [1495, 0]
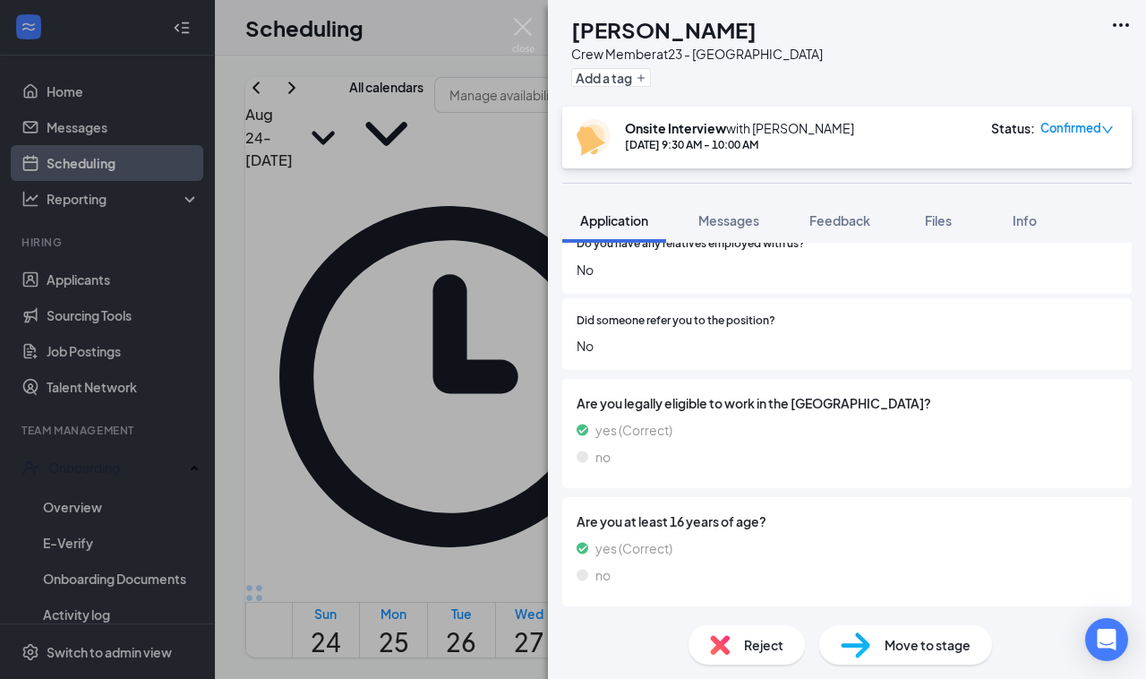
click at [386, 425] on div "[PERSON_NAME] Crew Member at 23 - Centerville Add a tag Onsite Interview with […" at bounding box center [573, 339] width 1146 height 679
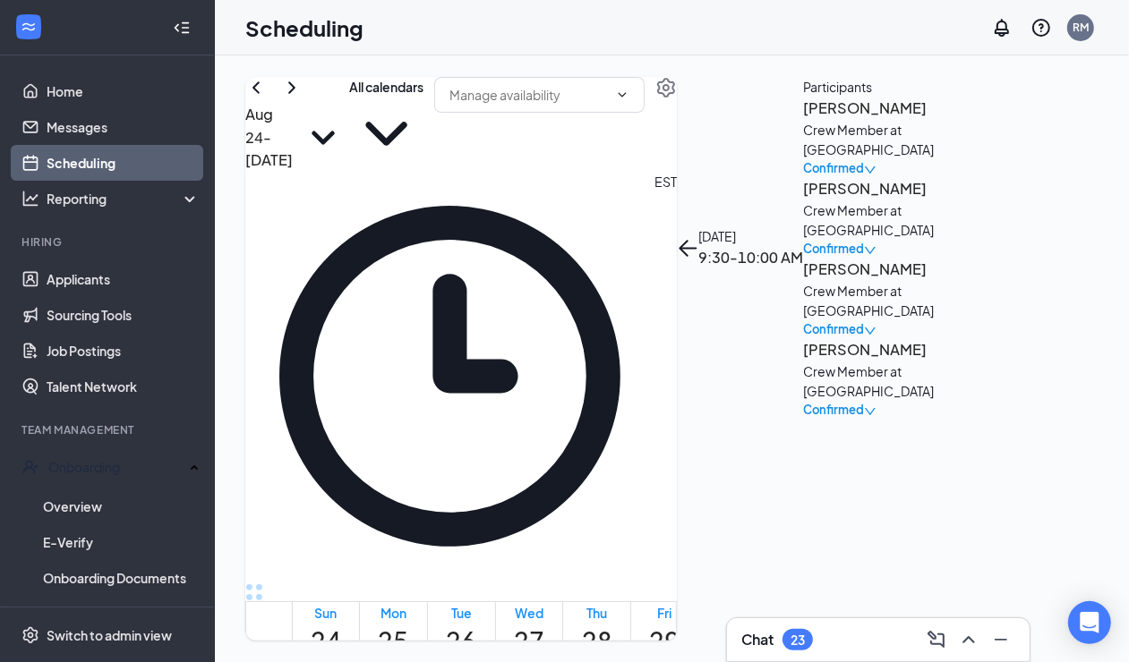
click at [864, 329] on span "Confirmed" at bounding box center [833, 330] width 61 height 18
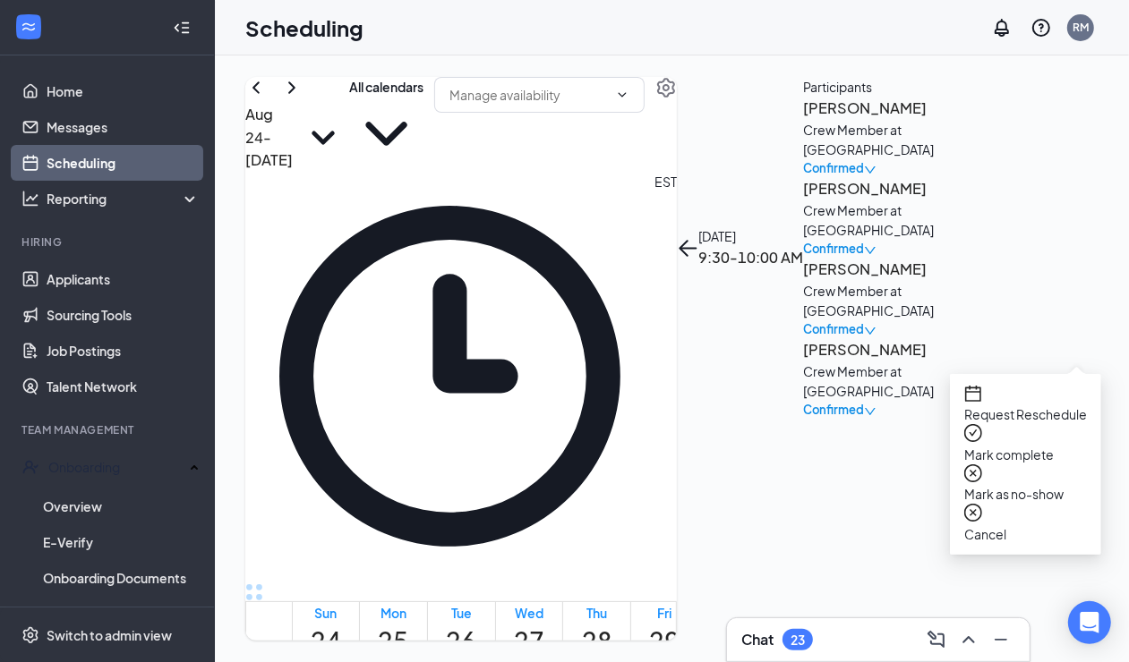
click at [864, 329] on span "Confirmed" at bounding box center [833, 330] width 61 height 18
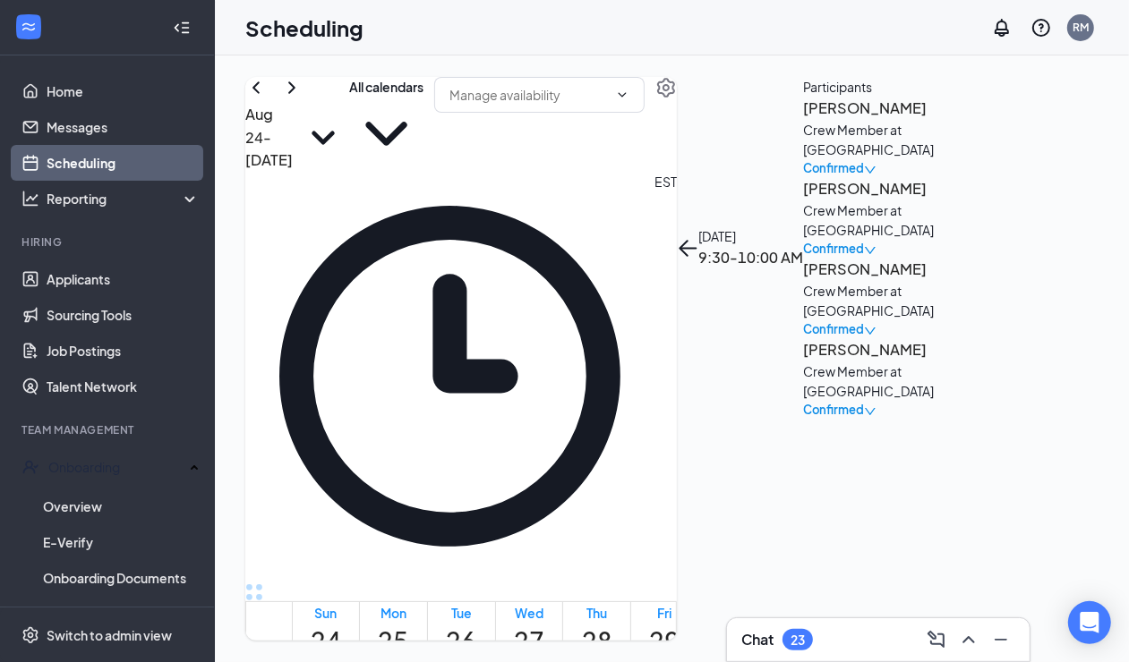
click at [868, 201] on h3 "[PERSON_NAME]" at bounding box center [897, 188] width 188 height 23
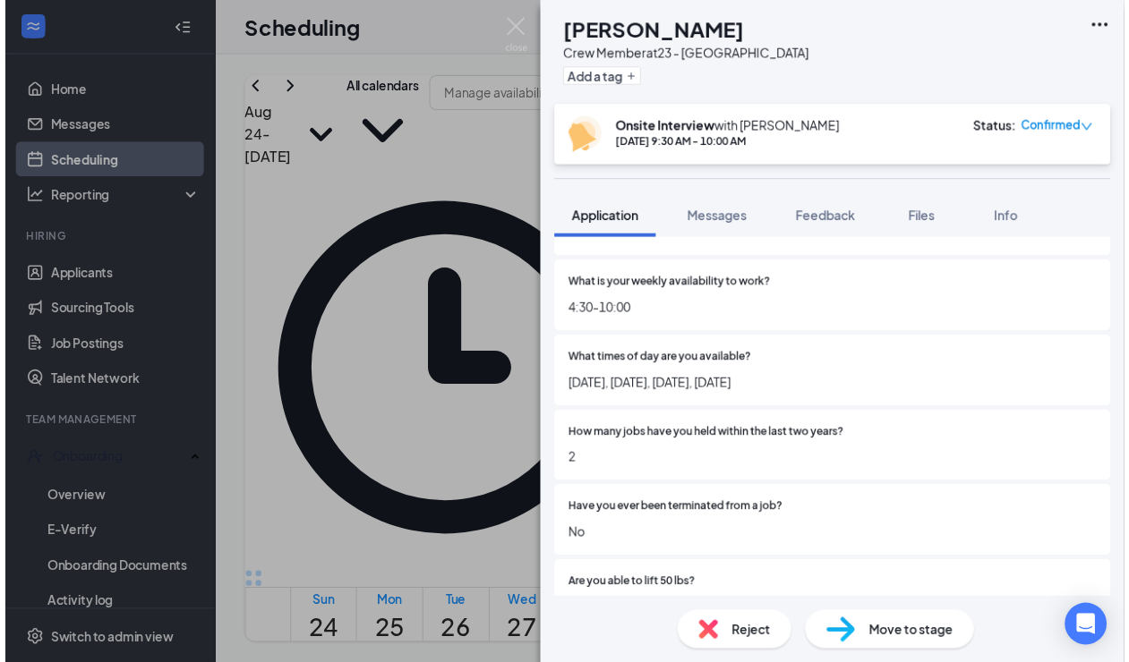
scroll to position [448, 0]
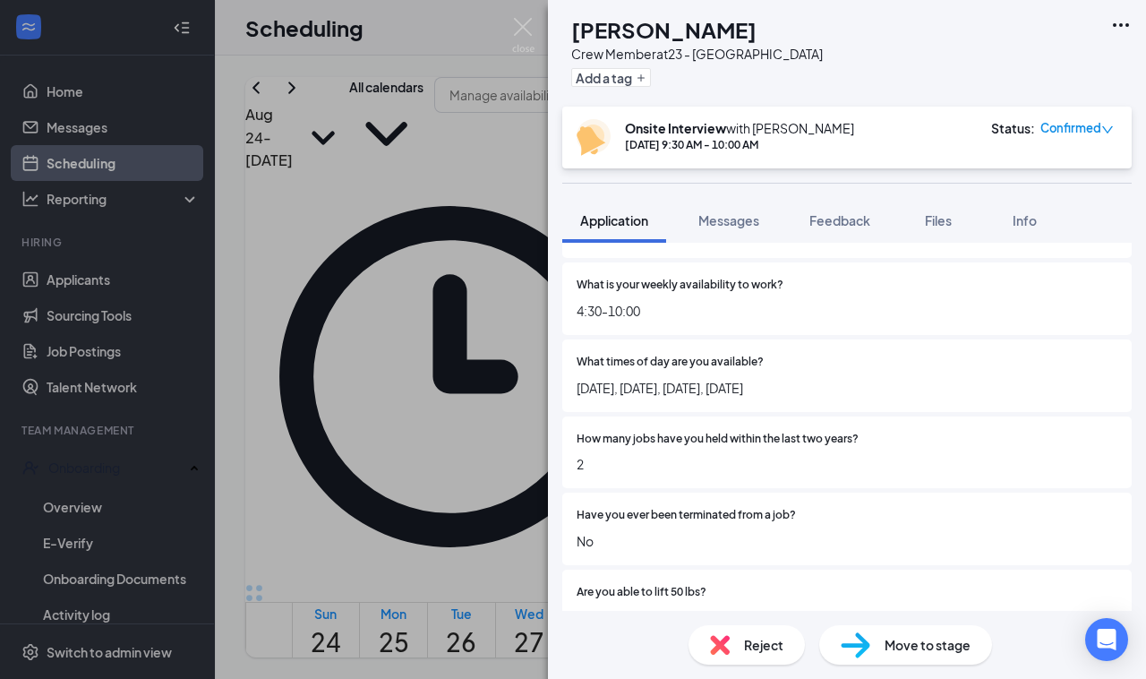
click at [768, 652] on span "Reject" at bounding box center [763, 645] width 39 height 20
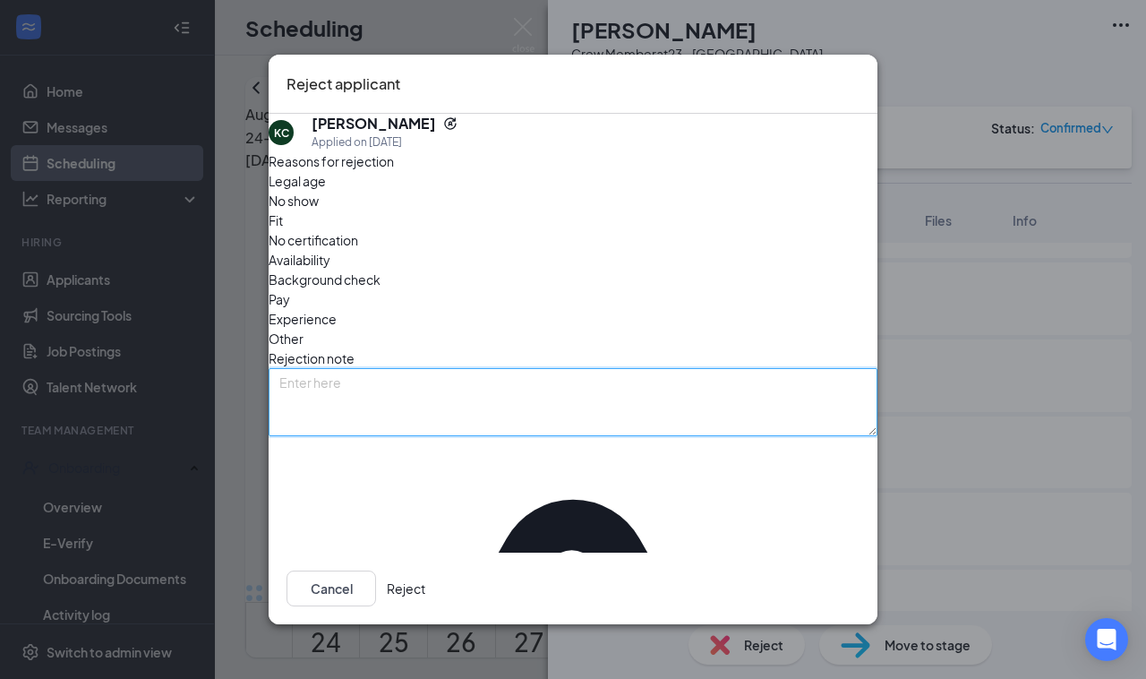
click at [434, 368] on textarea at bounding box center [573, 402] width 609 height 68
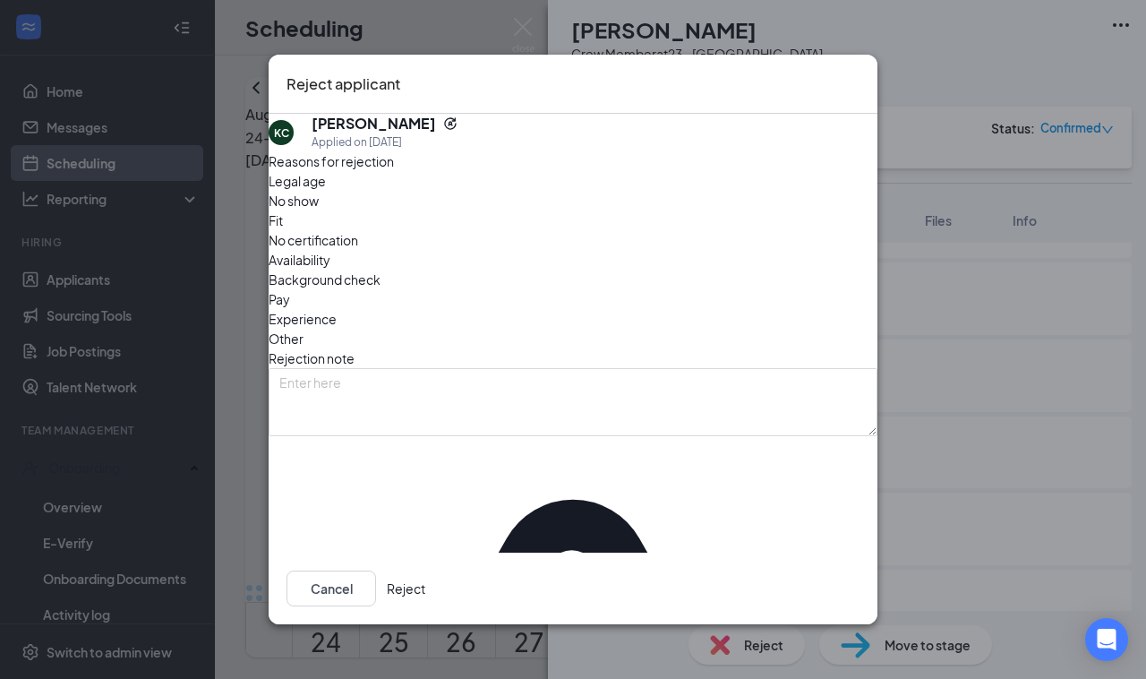
click at [330, 250] on span "Availability" at bounding box center [300, 260] width 62 height 20
click at [425, 603] on button "Reject" at bounding box center [406, 588] width 38 height 36
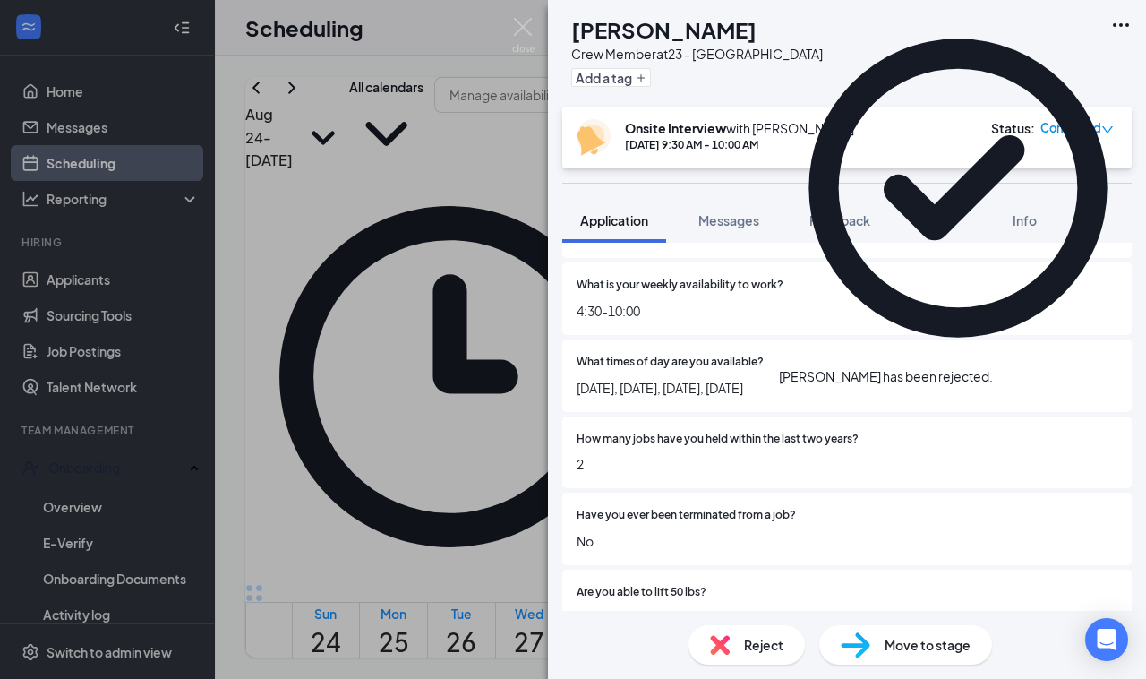
click at [368, 403] on div "[PERSON_NAME] Crew Member at 23 - Centerville Add a tag Onsite Interview with […" at bounding box center [573, 339] width 1146 height 679
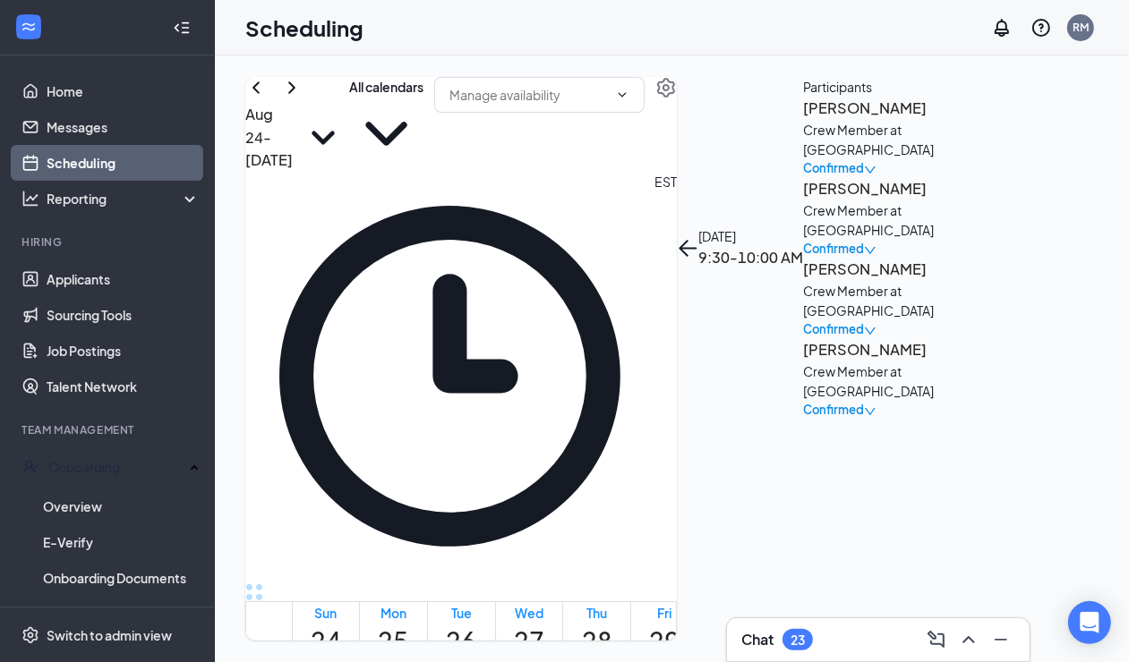
click at [991, 255] on div "Confirmed" at bounding box center [897, 249] width 188 height 18
click at [900, 120] on h3 "[PERSON_NAME]" at bounding box center [897, 108] width 188 height 23
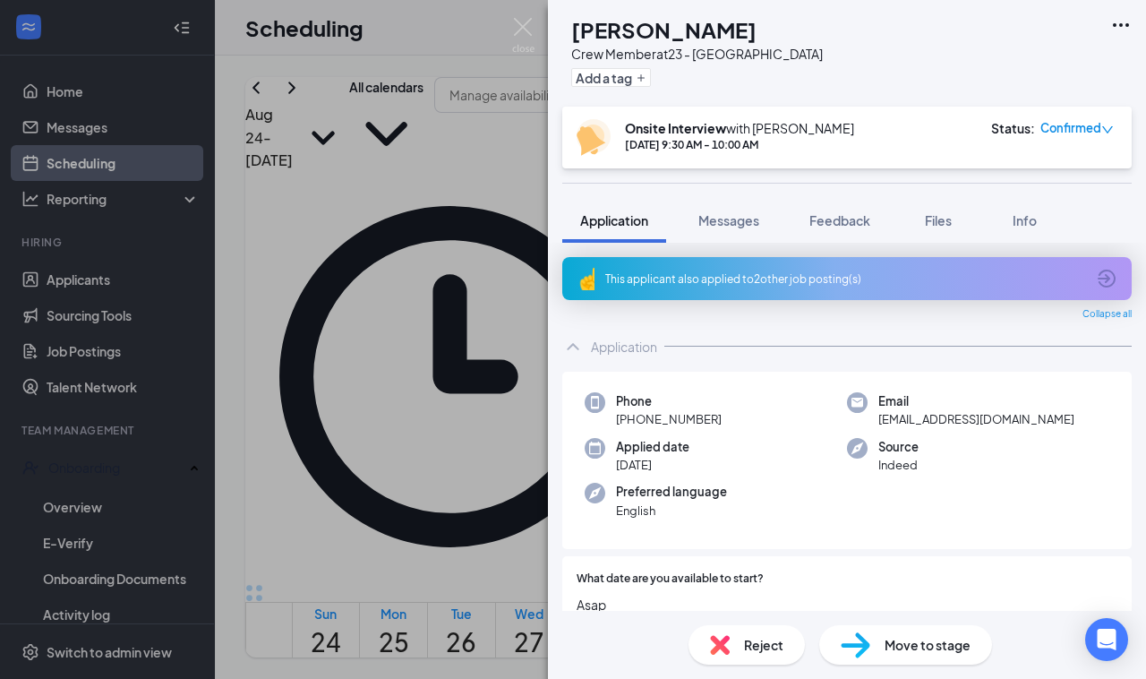
click at [279, 490] on div "LT [PERSON_NAME] Crew Member at 23 - Centerville Add a tag Onsite Interview wit…" at bounding box center [573, 339] width 1146 height 679
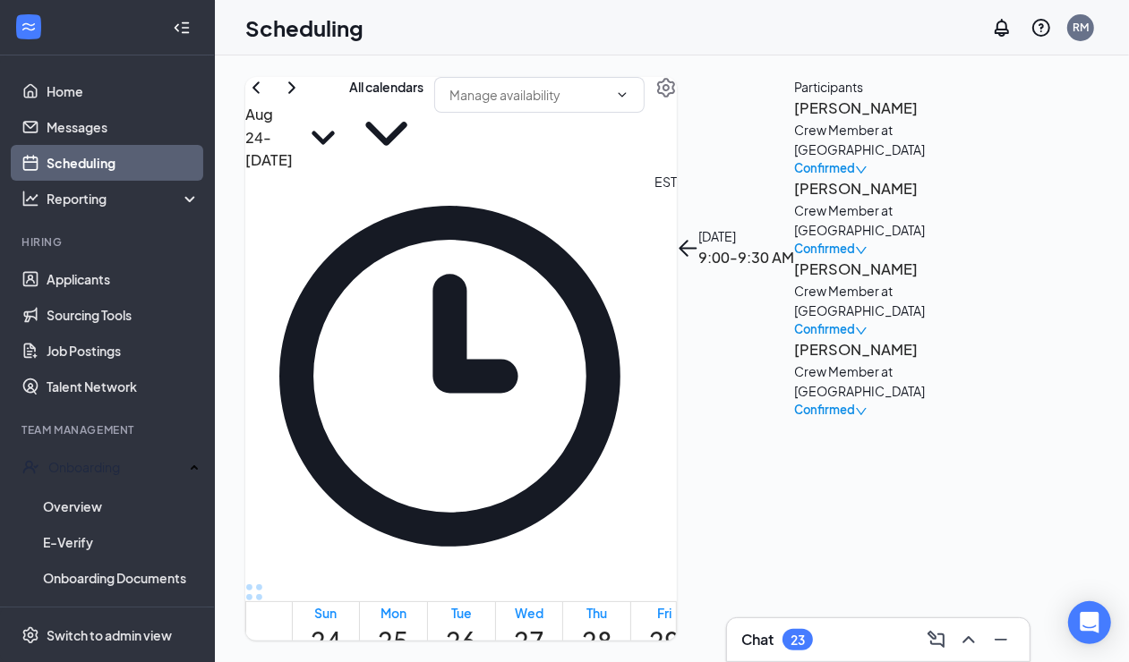
click at [946, 159] on div "Crew Member at [GEOGRAPHIC_DATA]" at bounding box center [888, 139] width 188 height 39
click at [958, 120] on h3 "[PERSON_NAME]" at bounding box center [888, 108] width 188 height 23
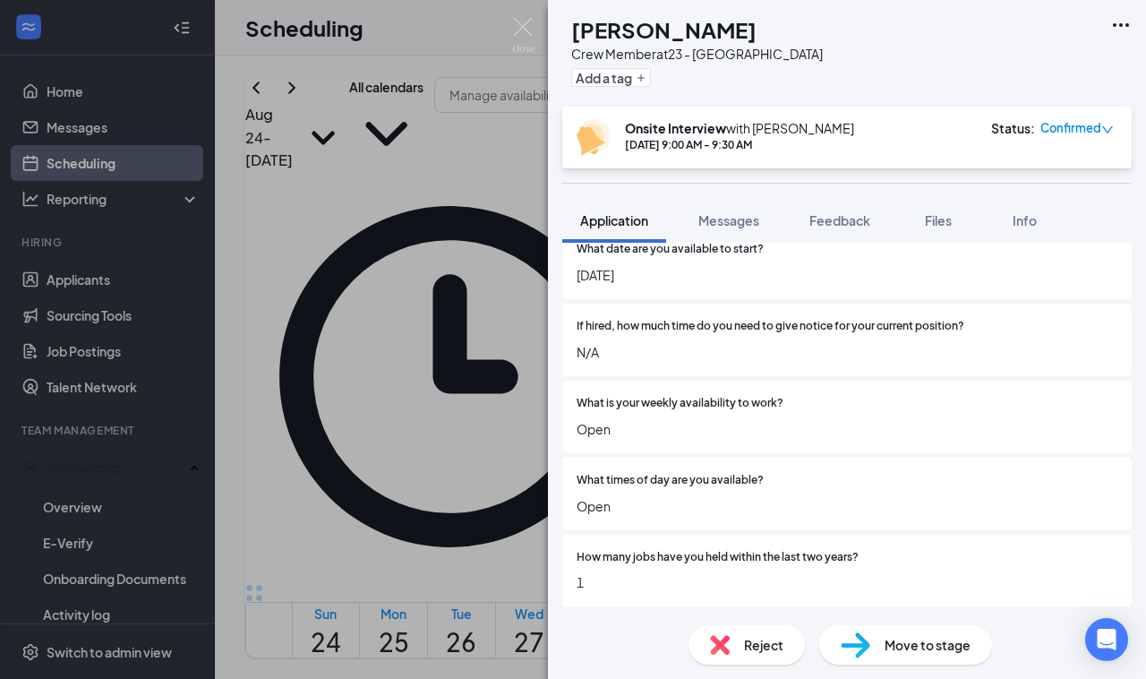
scroll to position [336, 0]
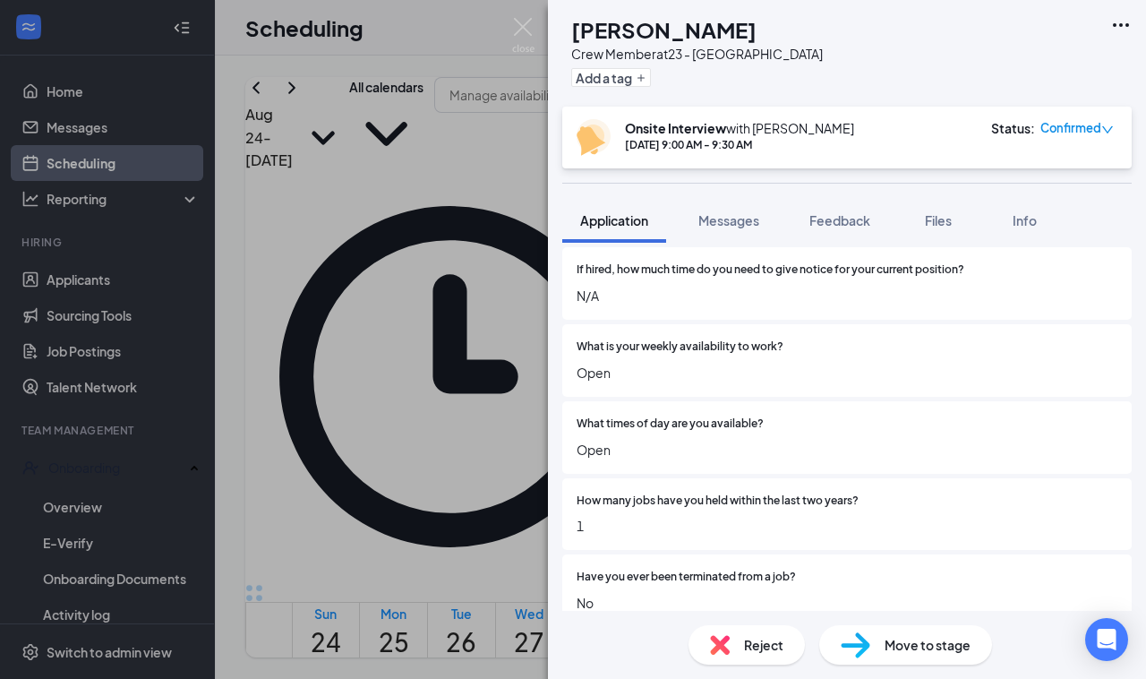
click at [400, 364] on div "ZM [PERSON_NAME] Crew Member at 23 - Centerville Add a tag Onsite Interview wit…" at bounding box center [573, 339] width 1146 height 679
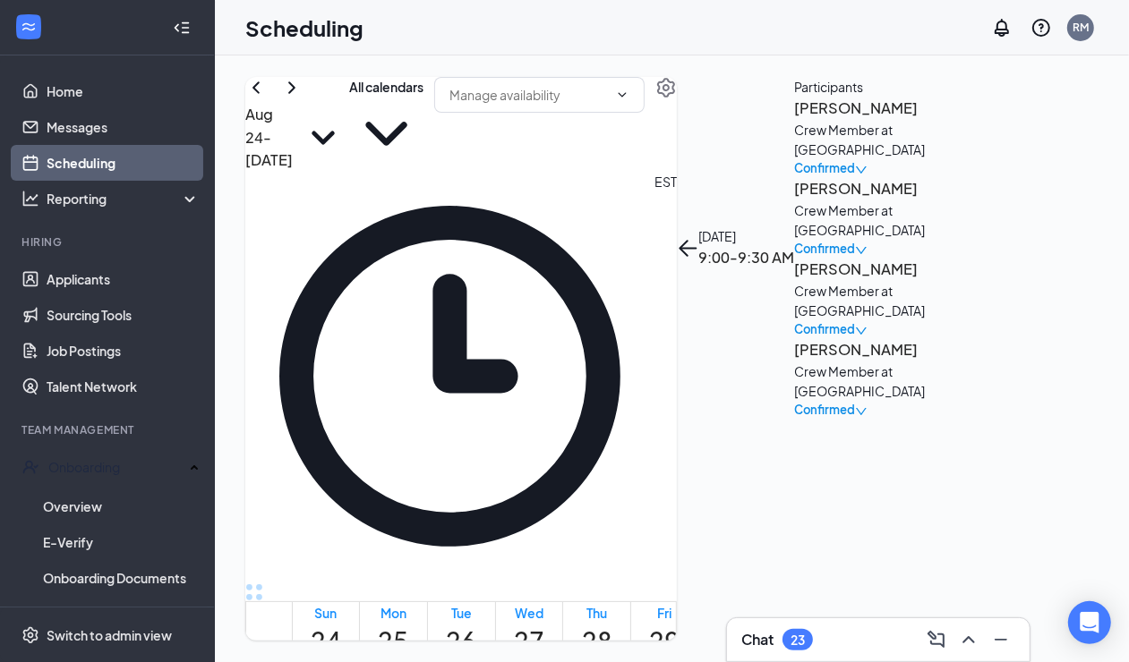
click at [918, 240] on div "Crew Member at [GEOGRAPHIC_DATA]" at bounding box center [888, 220] width 188 height 39
click at [902, 201] on h3 "[PERSON_NAME]" at bounding box center [888, 188] width 188 height 23
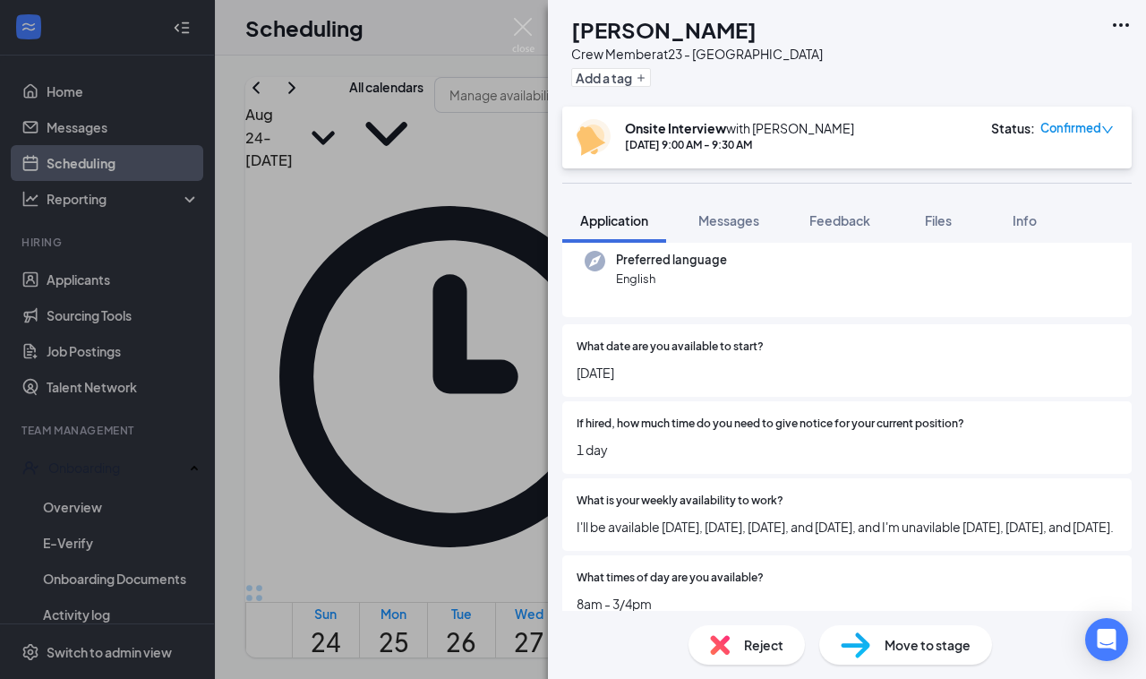
scroll to position [448, 0]
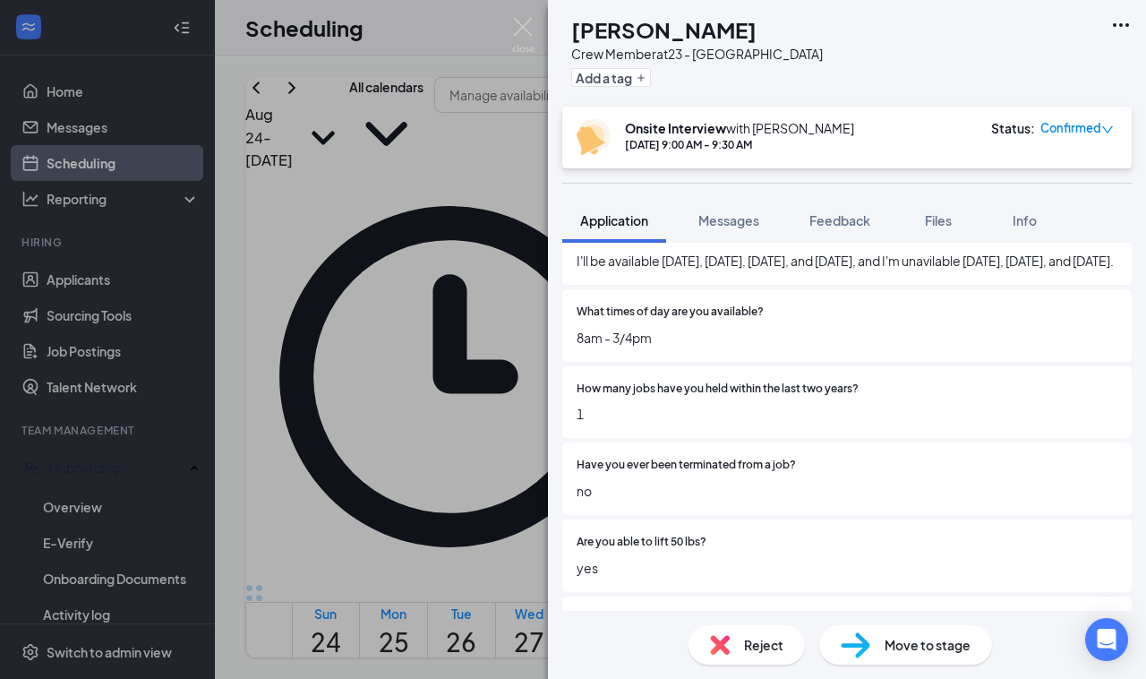
click at [368, 396] on div "AP [PERSON_NAME] Crew Member at 23 - Centerville Add a tag Onsite Interview wit…" at bounding box center [573, 339] width 1146 height 679
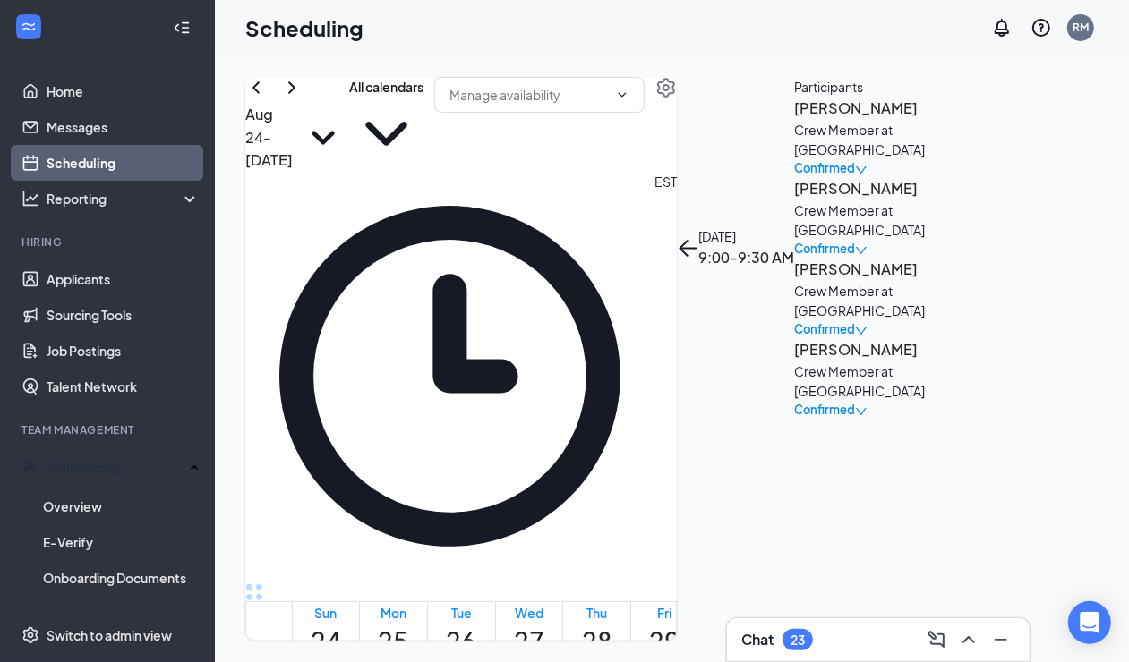
click at [875, 281] on h3 "[PERSON_NAME]" at bounding box center [888, 269] width 188 height 23
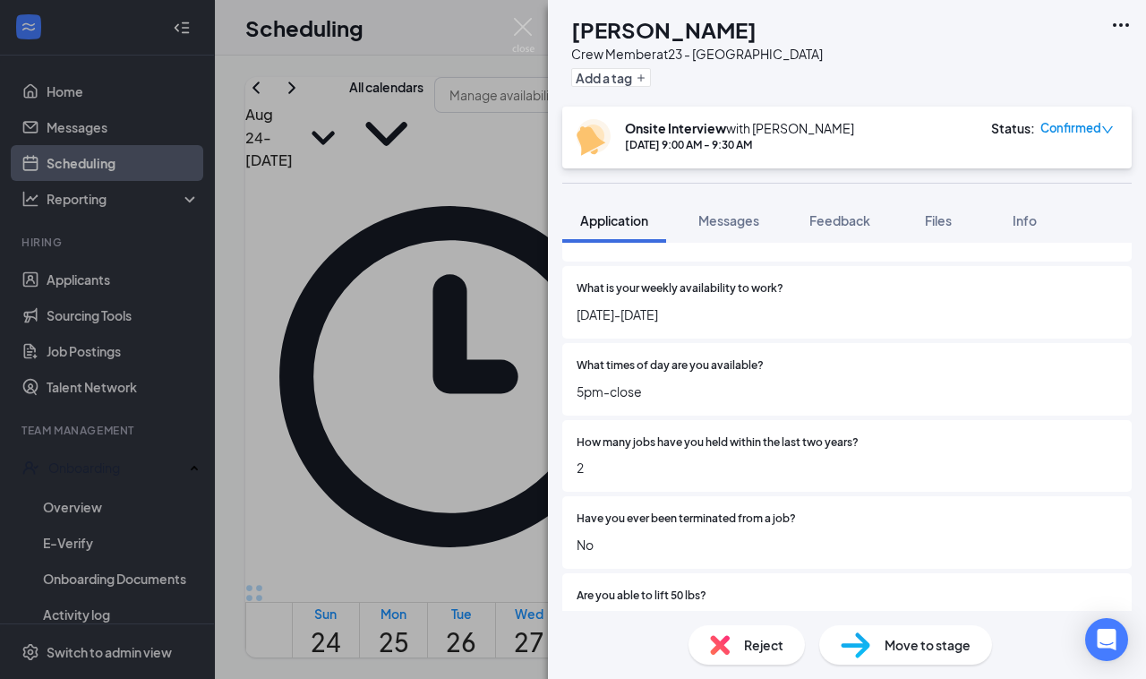
scroll to position [448, 0]
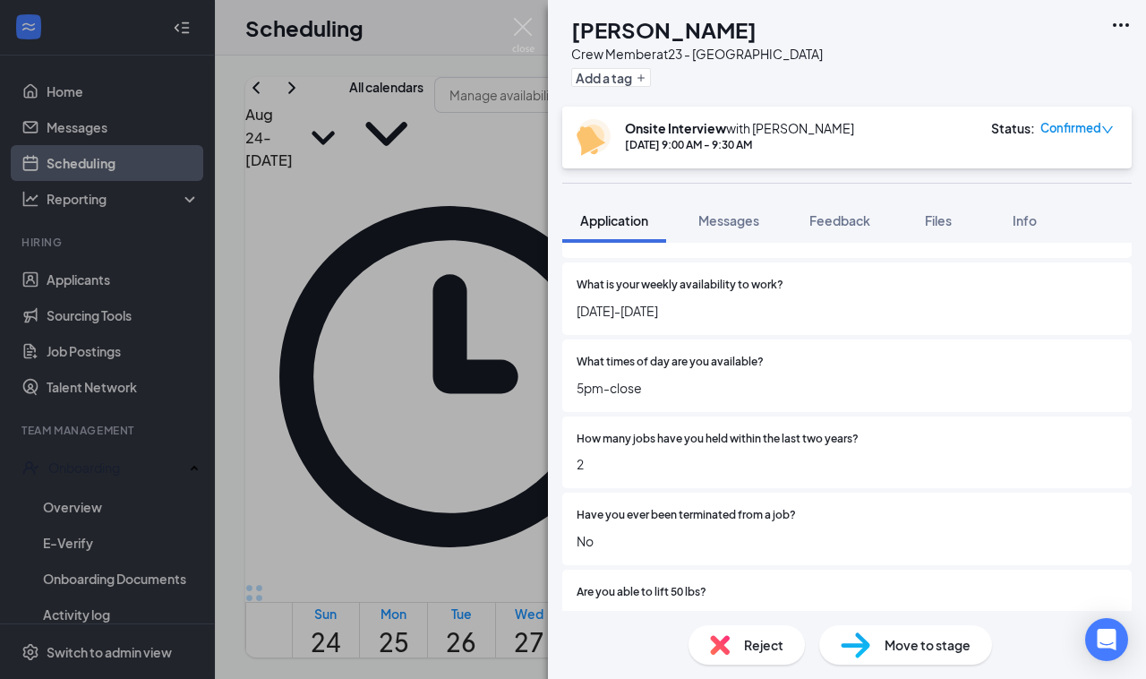
click at [437, 436] on div "[PERSON_NAME] [PERSON_NAME] Crew Member at 23 - Centerville Add a tag Onsite In…" at bounding box center [573, 339] width 1146 height 679
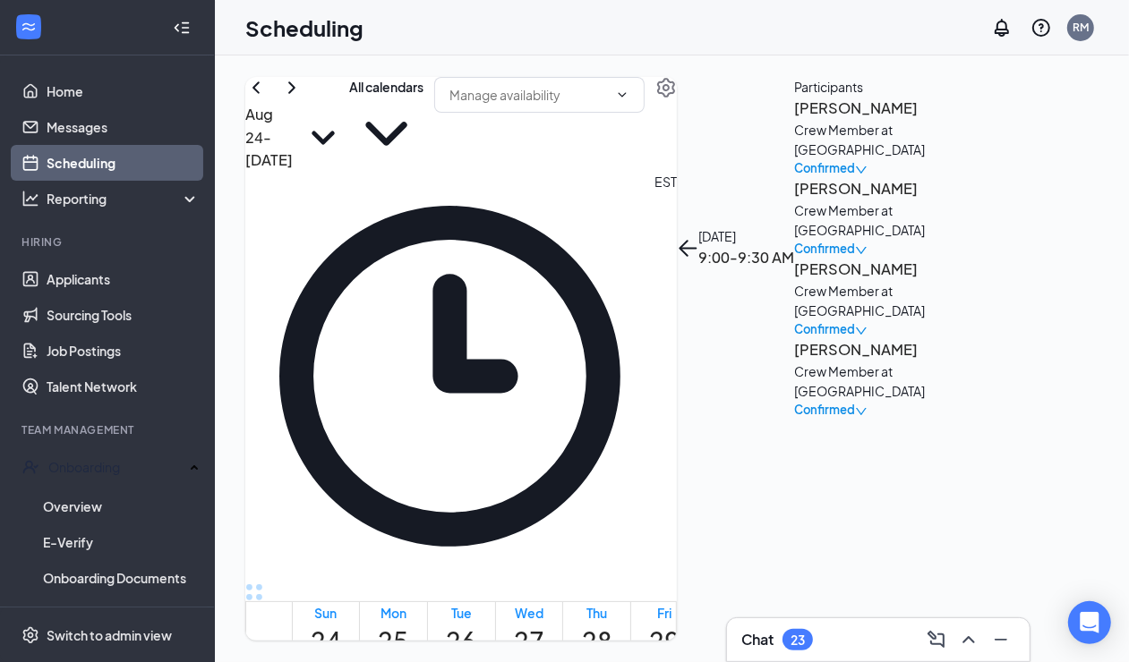
click at [907, 362] on h3 "[PERSON_NAME]" at bounding box center [888, 349] width 188 height 23
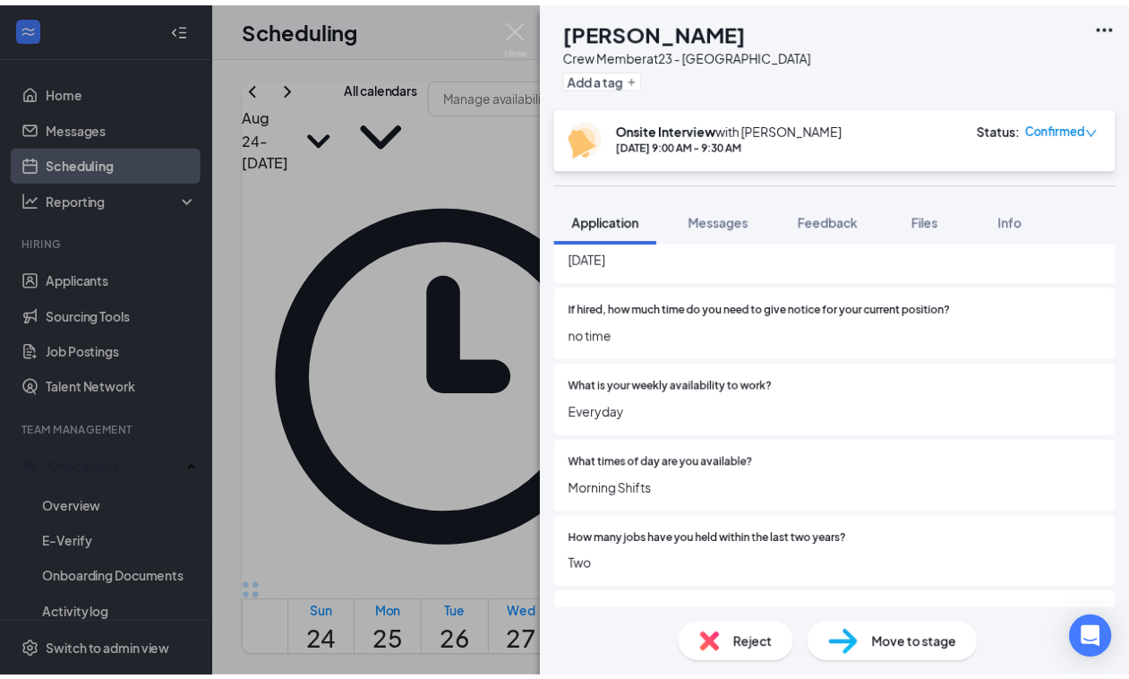
scroll to position [224, 0]
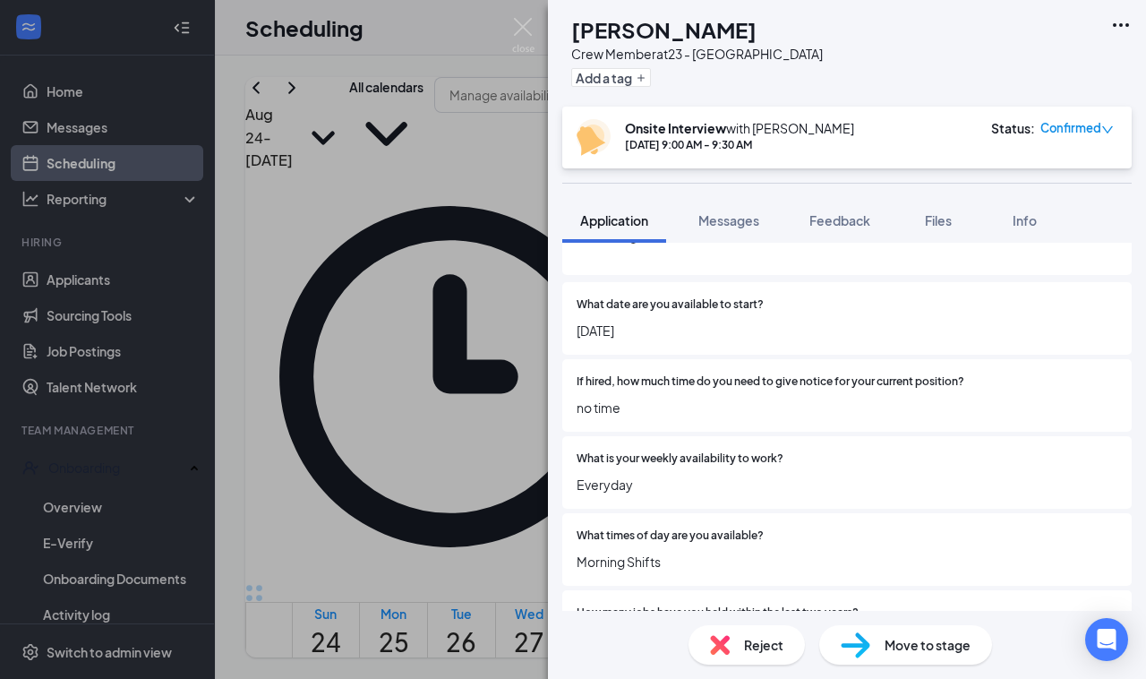
click at [440, 453] on div "DH [PERSON_NAME] Crew Member at 23 - Centerville Add a tag Onsite Interview wit…" at bounding box center [573, 339] width 1146 height 679
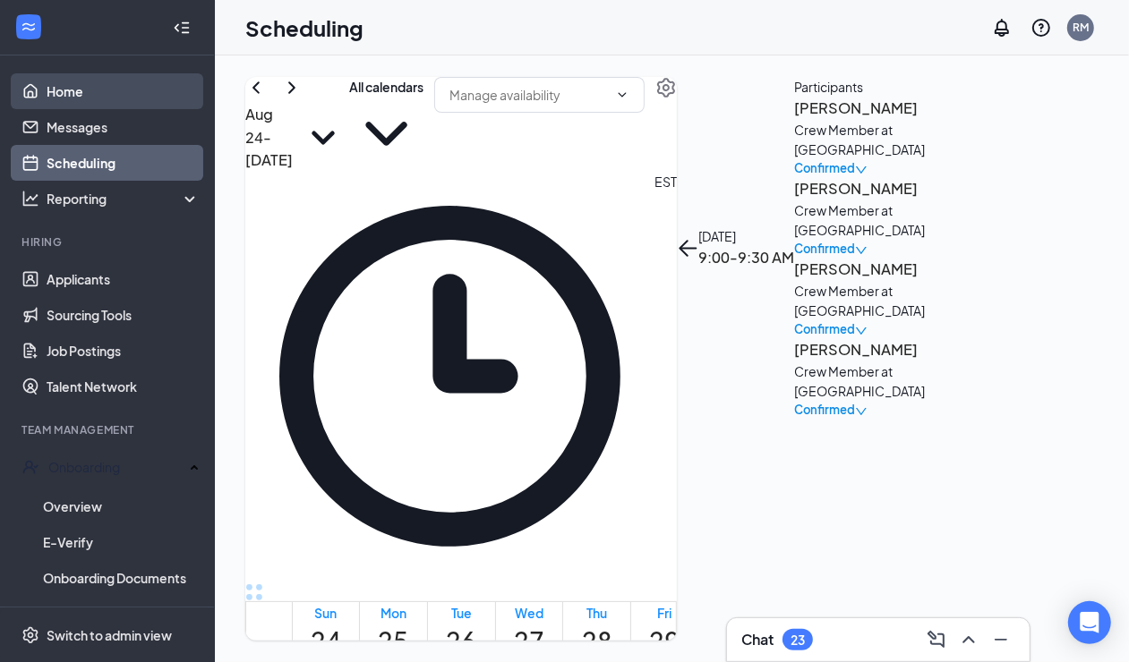
click at [88, 100] on link "Home" at bounding box center [123, 91] width 153 height 36
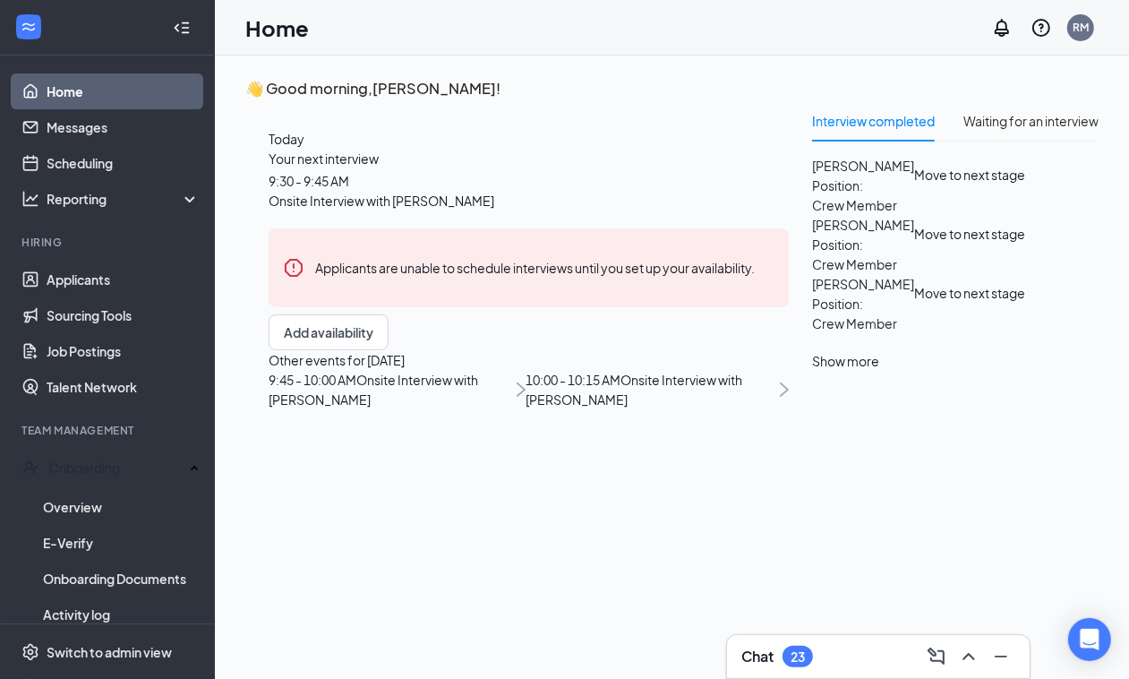
scroll to position [95, 0]
click at [370, 350] on button "Add availability" at bounding box center [329, 332] width 120 height 36
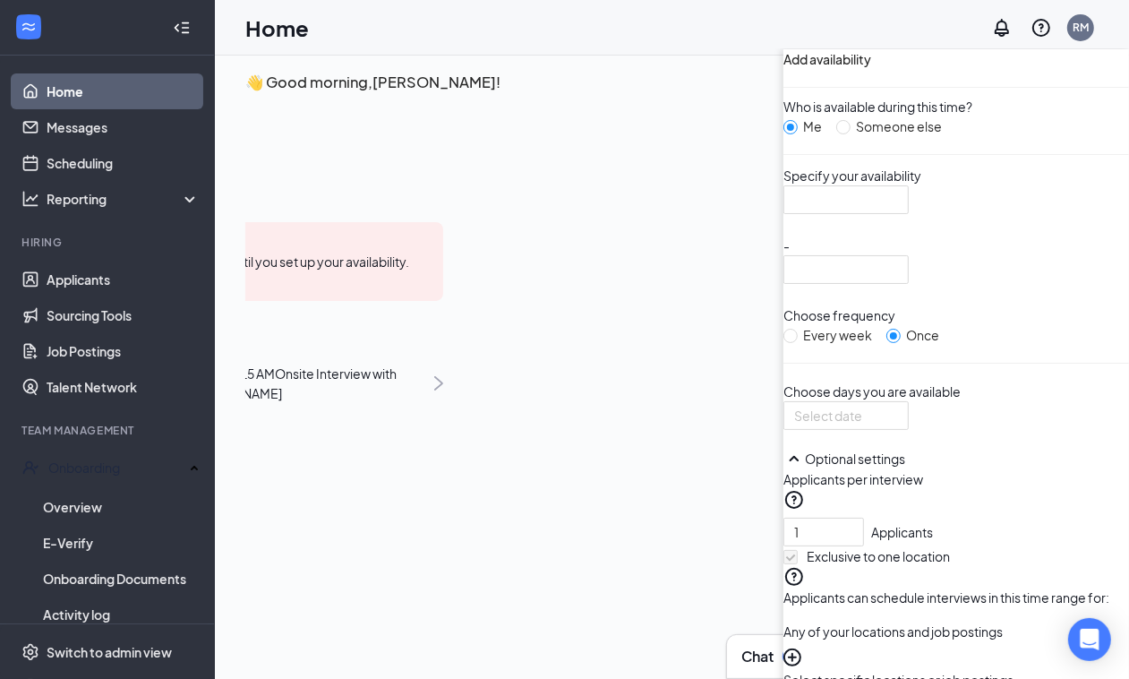
scroll to position [0, 0]
click at [794, 213] on input "search" at bounding box center [839, 199] width 91 height 27
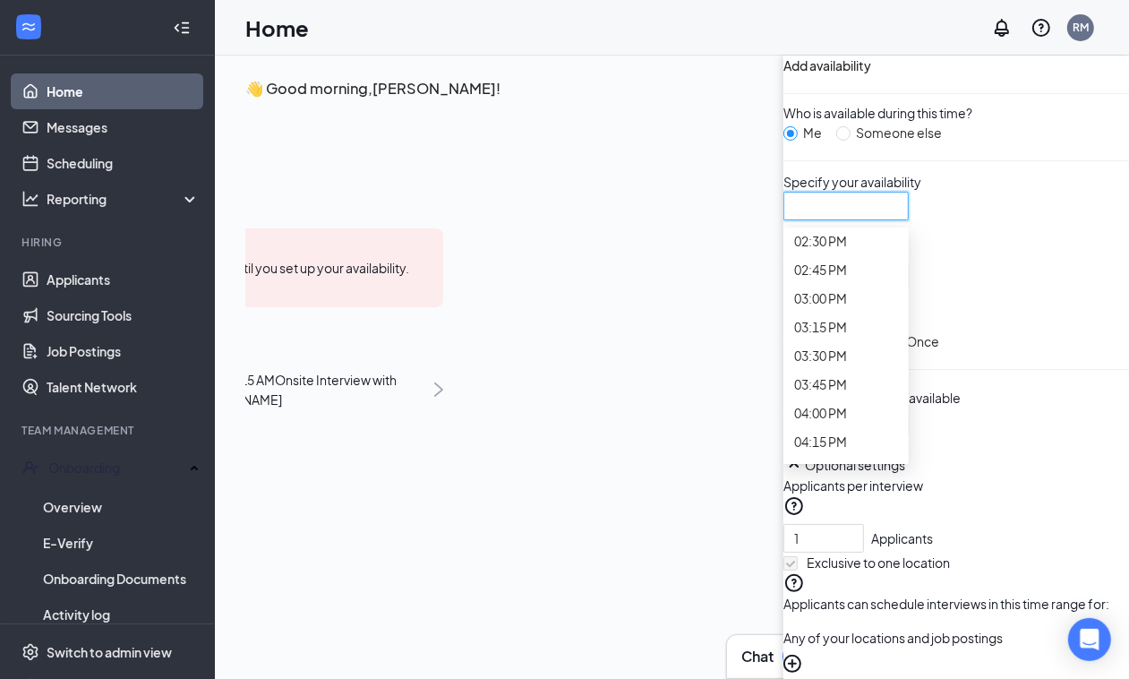
scroll to position [1679, 0]
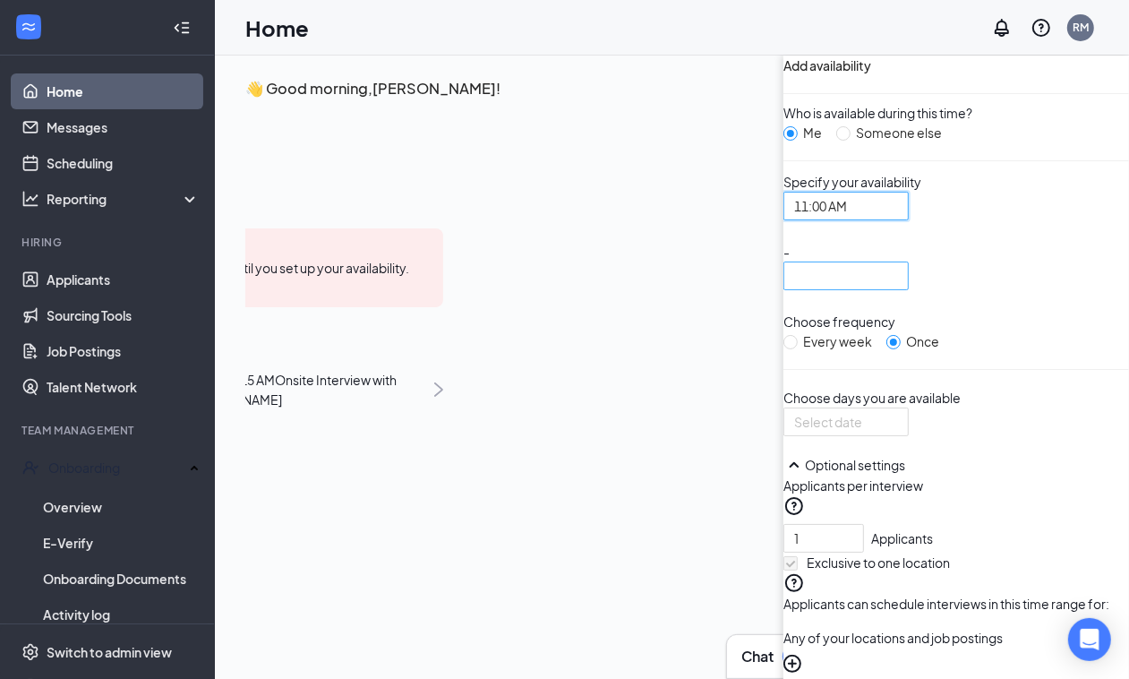
click at [794, 289] on input "search" at bounding box center [839, 275] width 91 height 27
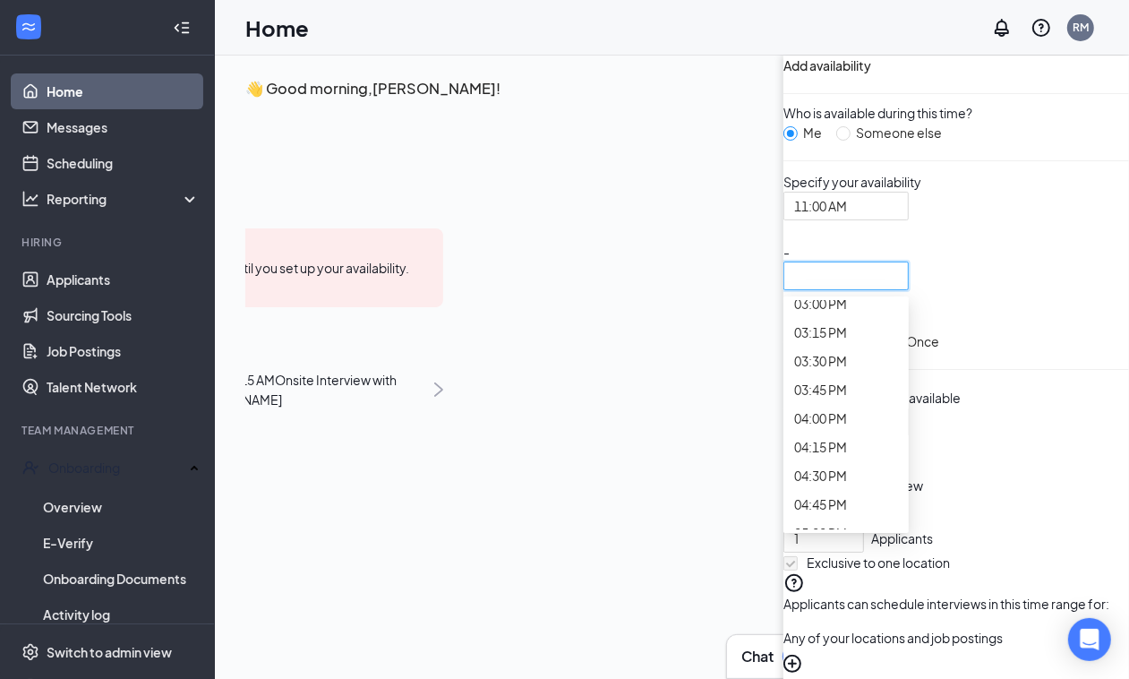
scroll to position [1791, 0]
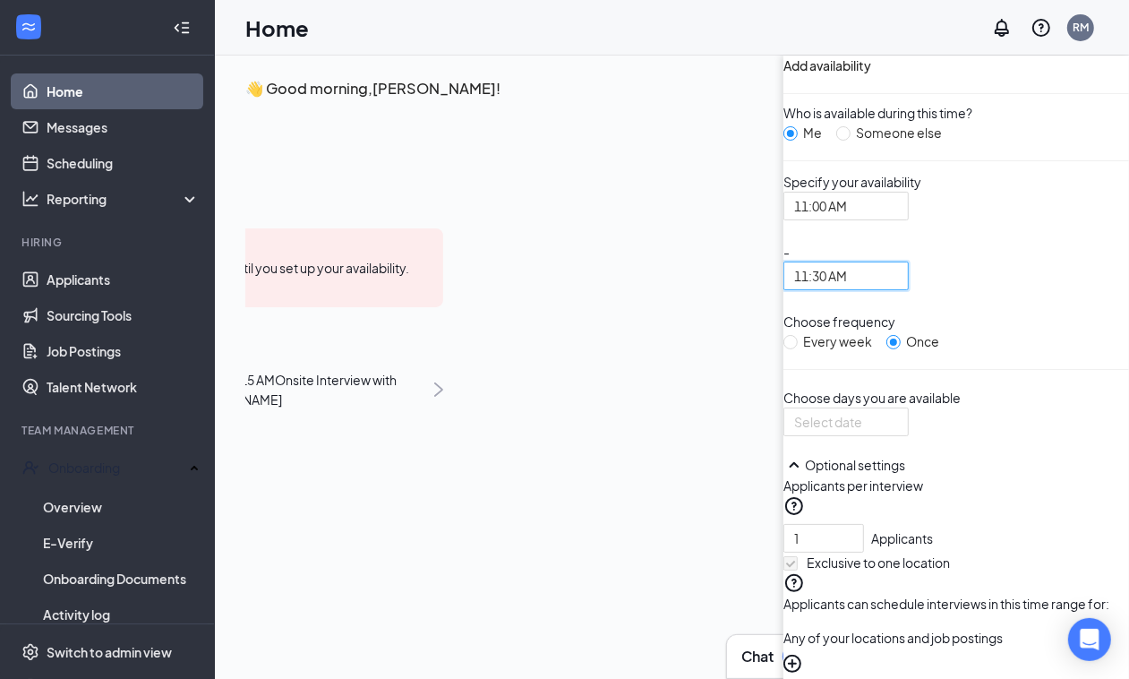
scroll to position [199, 0]
click at [794, 412] on div at bounding box center [846, 422] width 104 height 20
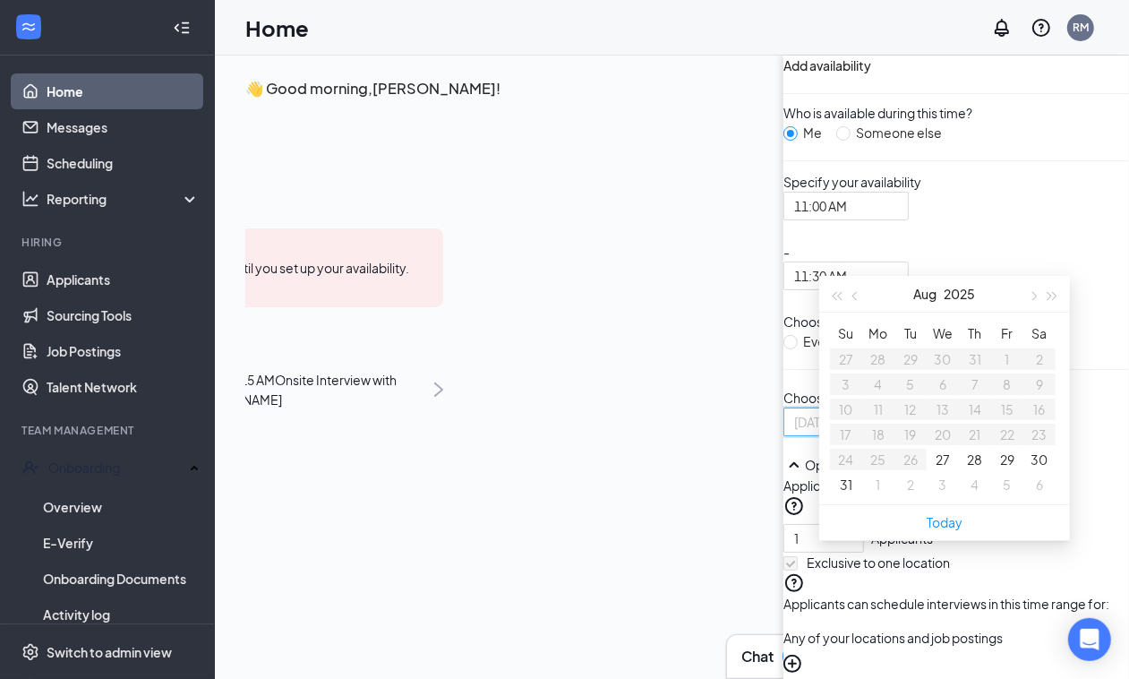
click at [1000, 469] on button "29" at bounding box center [1007, 459] width 14 height 20
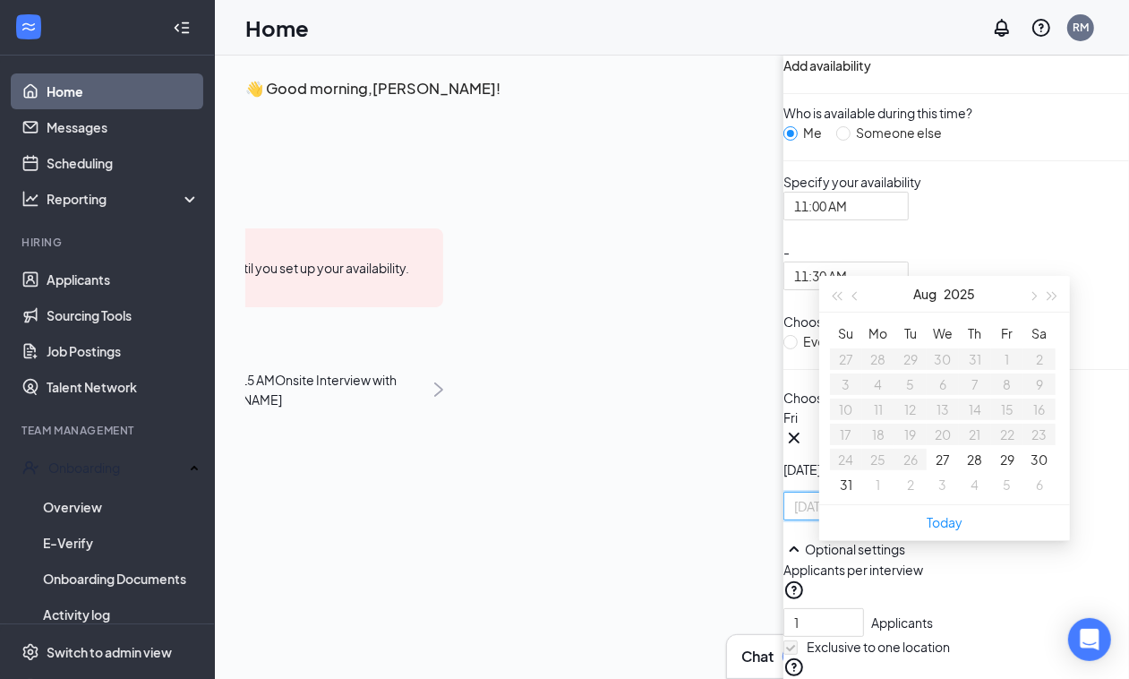
type input "[DATE]"
click at [1000, 469] on button "29" at bounding box center [1007, 459] width 14 height 20
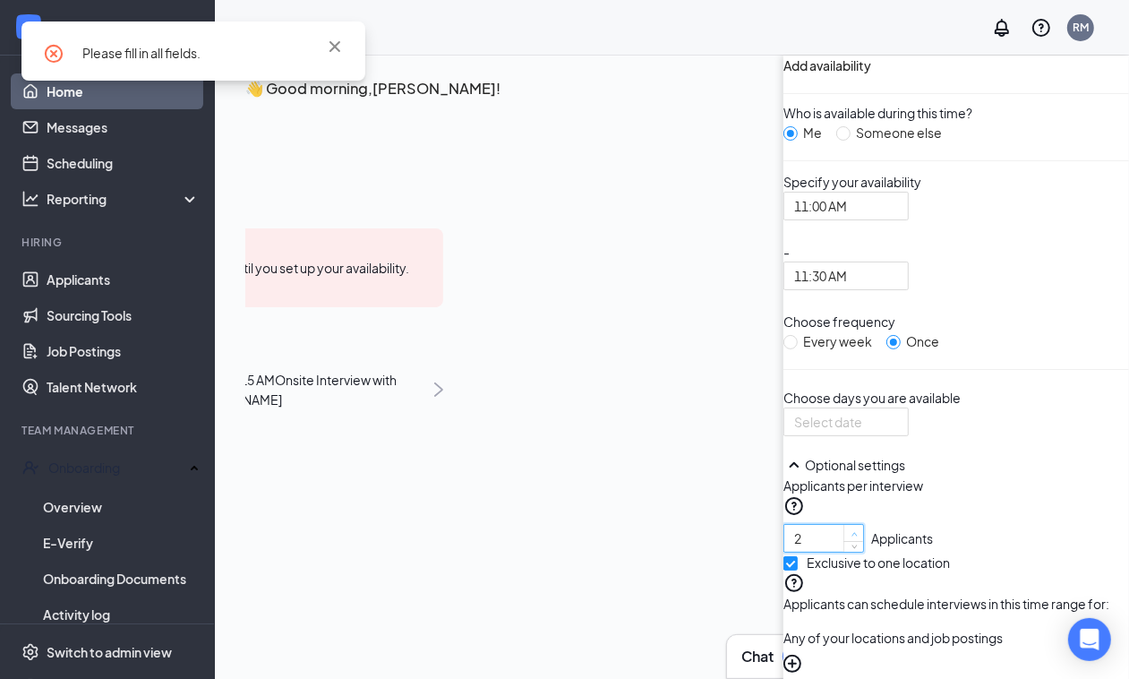
click at [851, 532] on icon "up" at bounding box center [853, 534] width 5 height 4
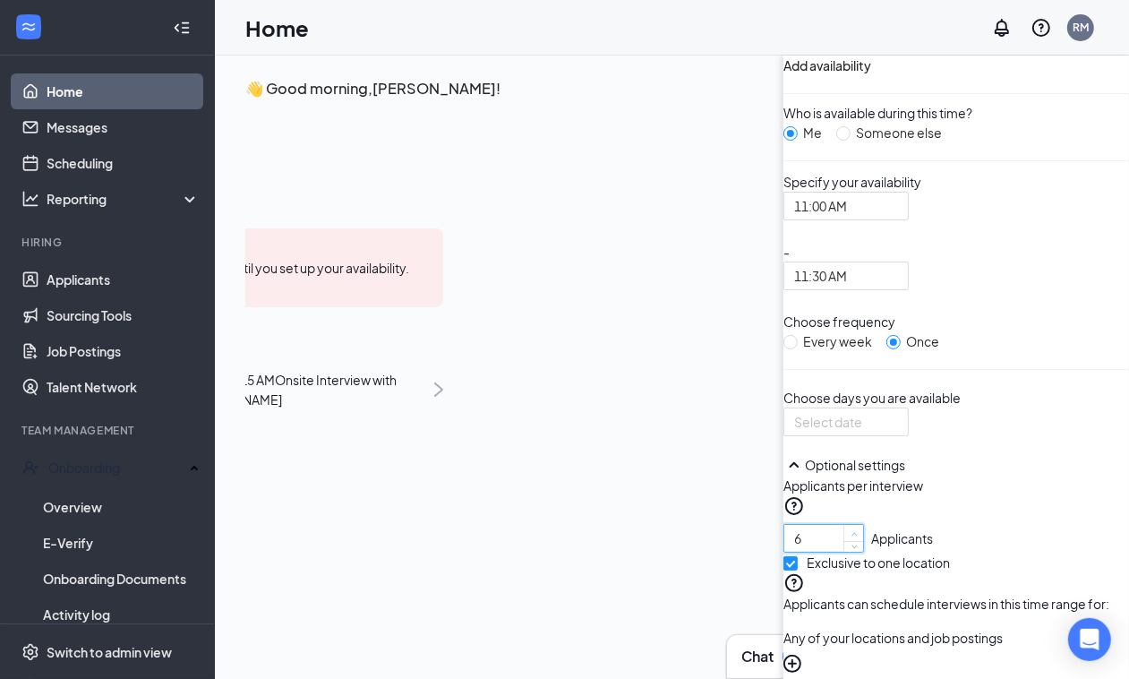
click at [851, 532] on icon "up" at bounding box center [853, 534] width 5 height 4
click at [843, 535] on span "Decrease Value" at bounding box center [853, 543] width 20 height 16
type input "4"
click at [843, 535] on span "Decrease Value" at bounding box center [853, 543] width 20 height 16
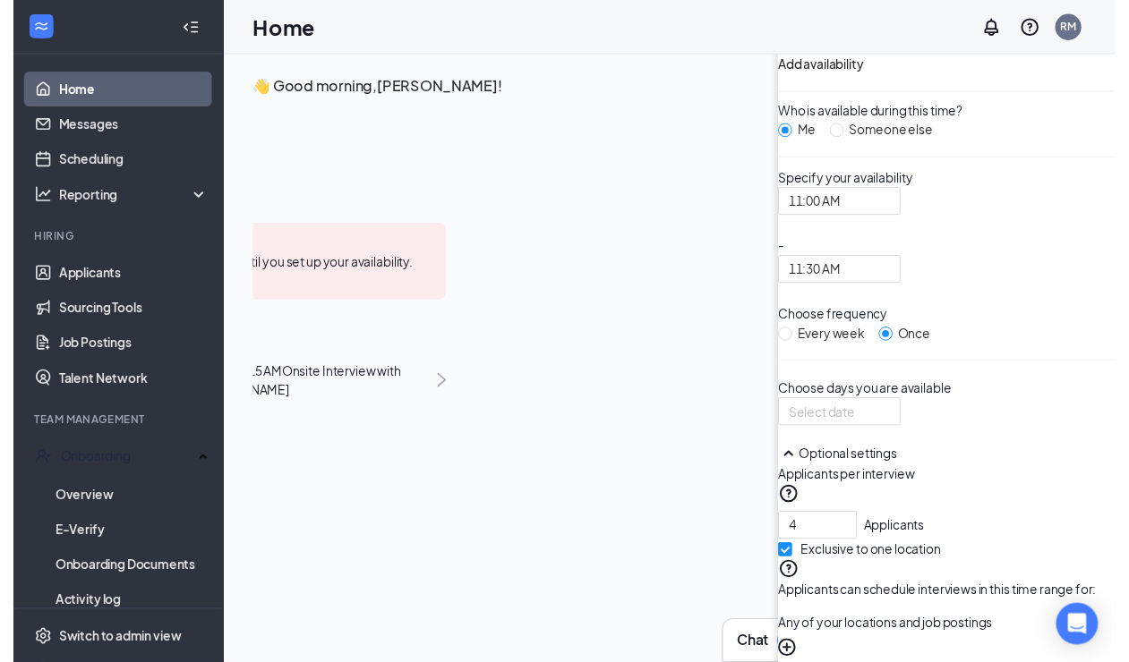
scroll to position [0, 0]
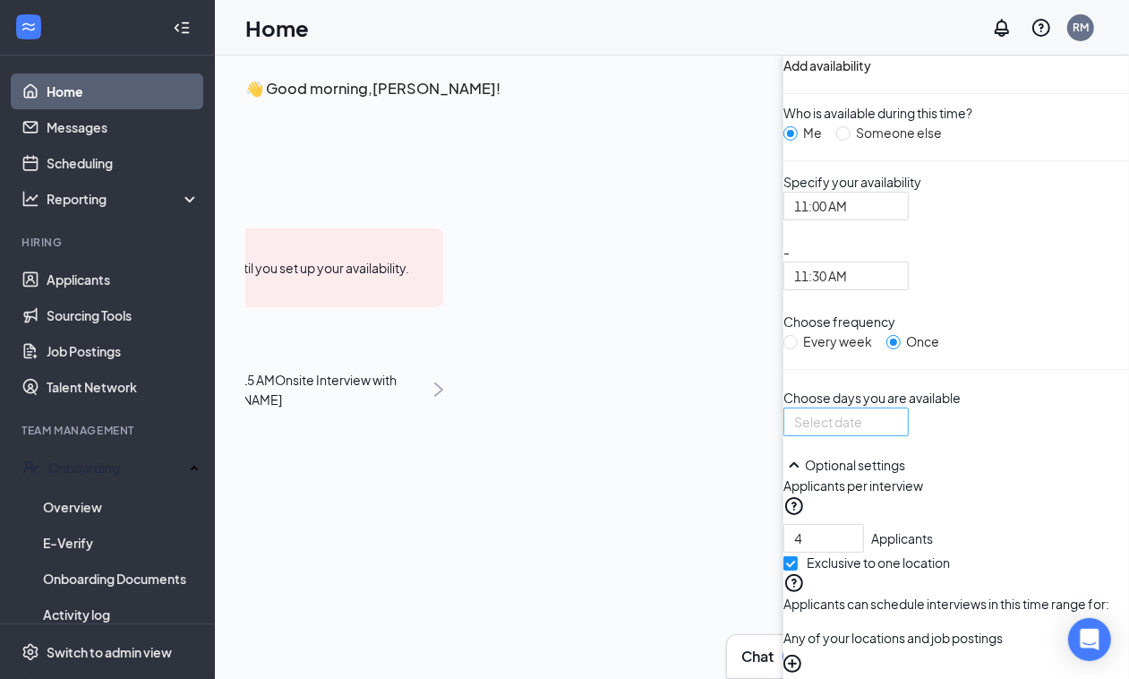
click at [794, 432] on div at bounding box center [846, 422] width 104 height 20
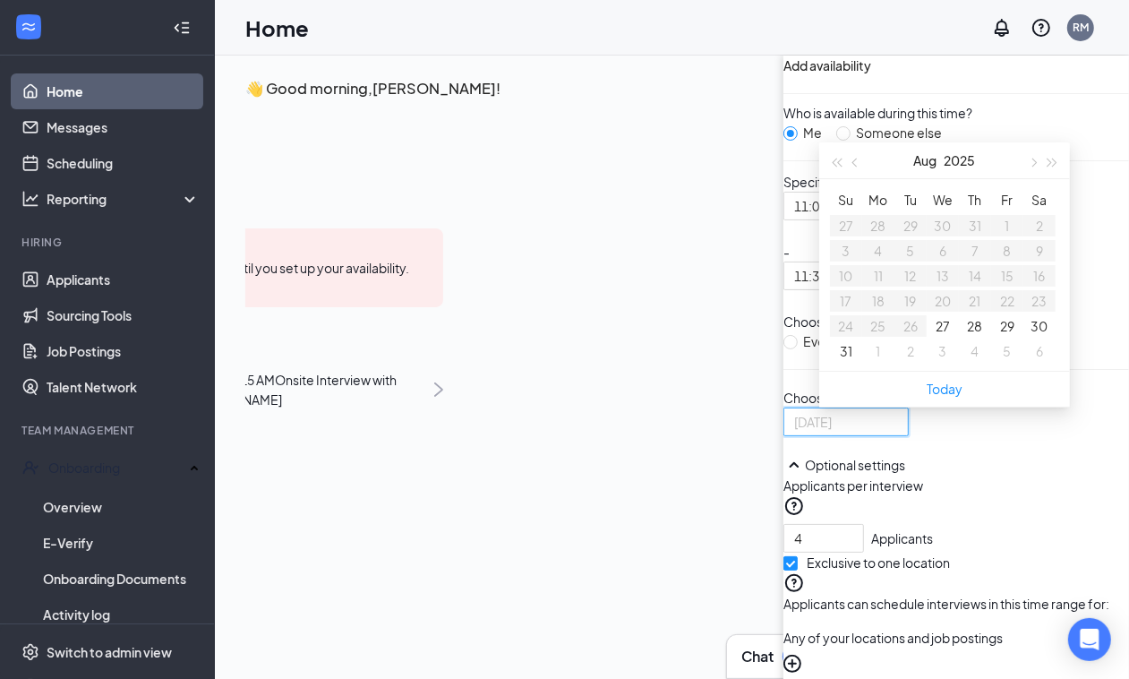
click at [1000, 336] on button "29" at bounding box center [1007, 326] width 14 height 20
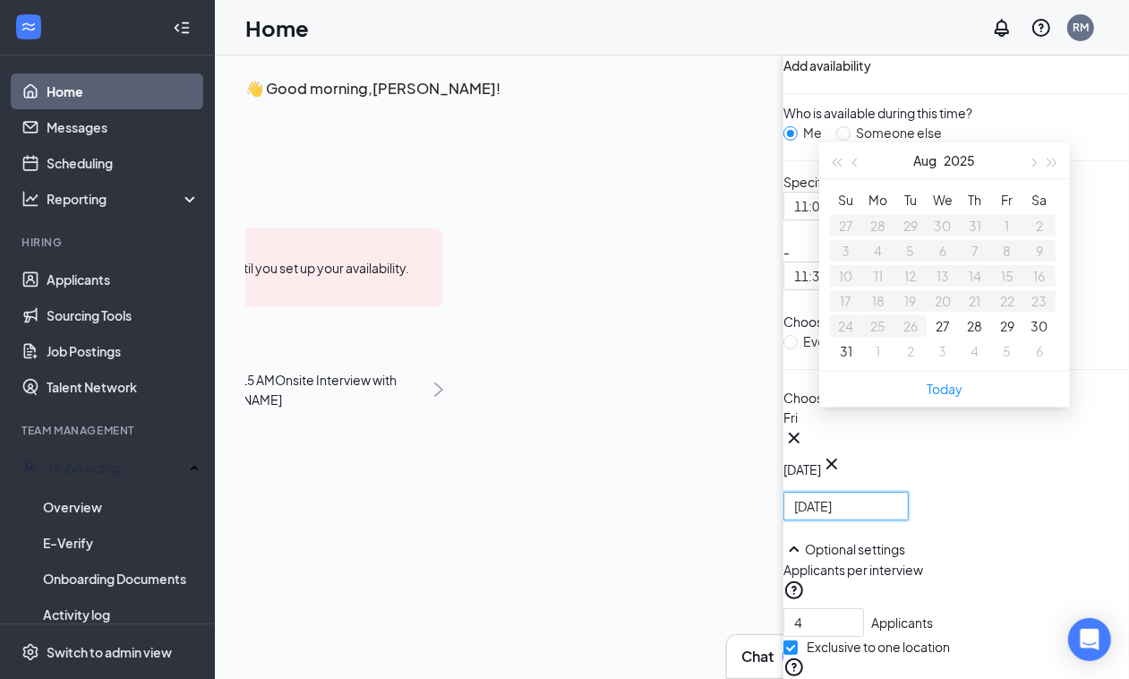
type input "[DATE]"
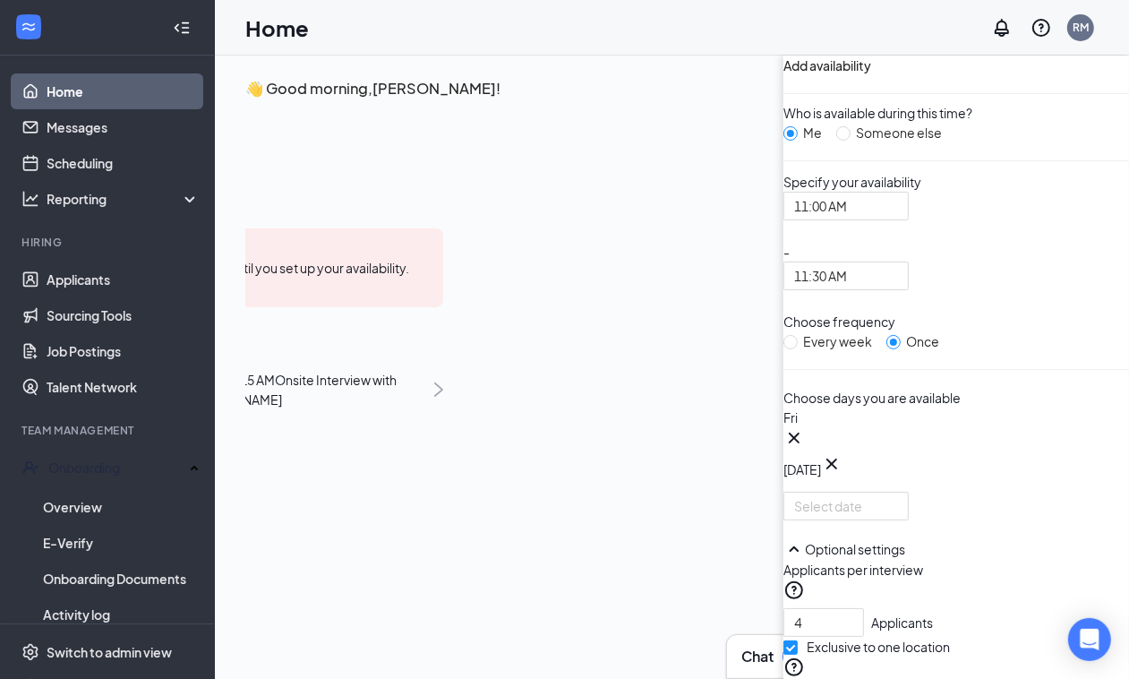
type input "1"
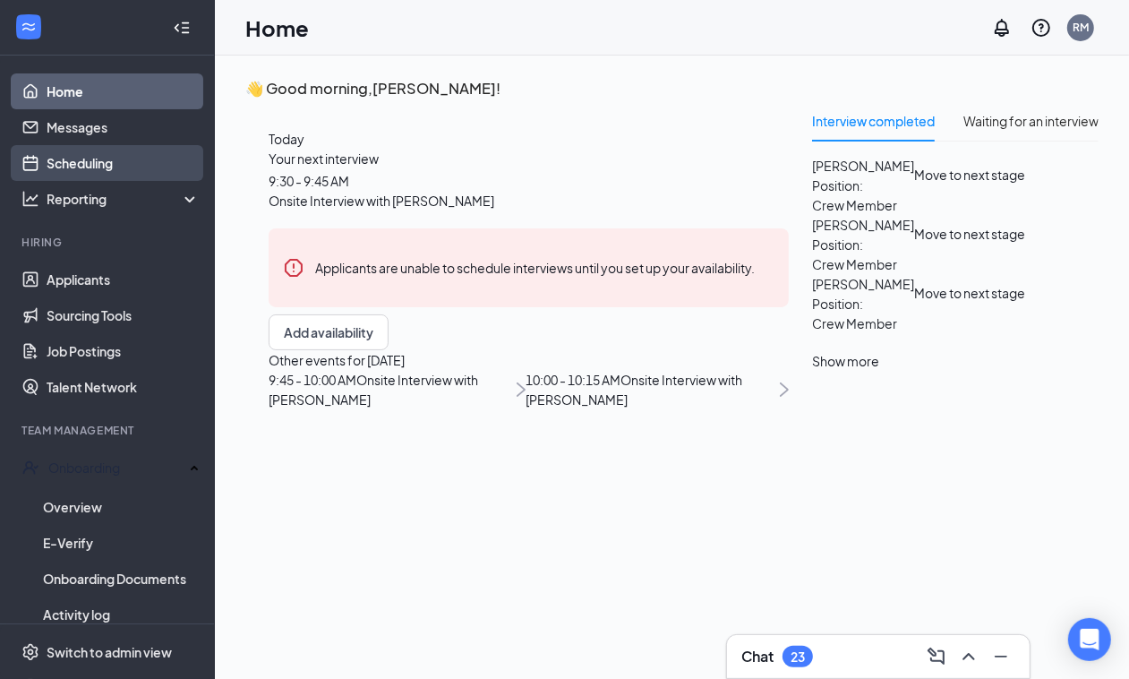
click at [128, 154] on link "Scheduling" at bounding box center [123, 163] width 153 height 36
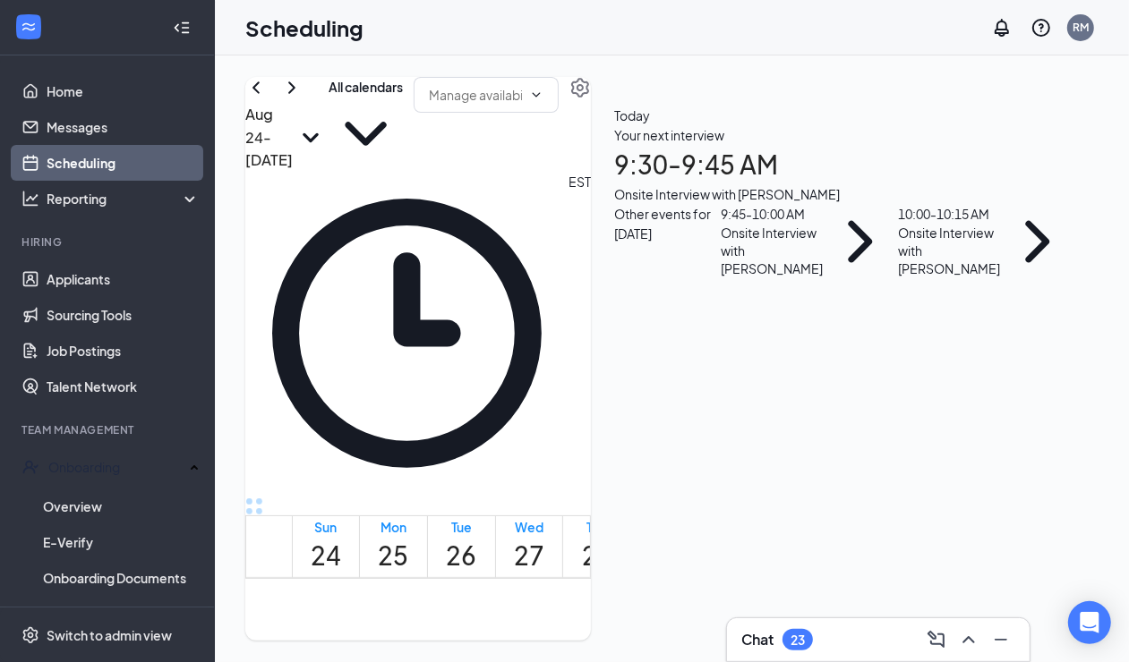
scroll to position [1215, 0]
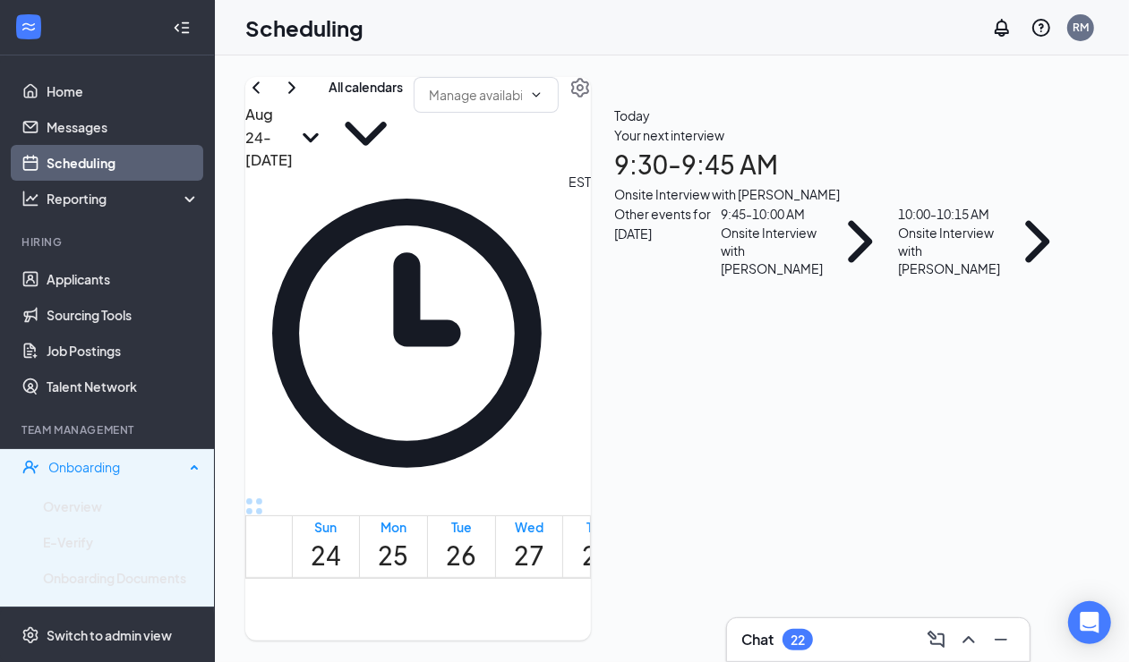
click at [107, 464] on div "Onboarding" at bounding box center [116, 467] width 136 height 18
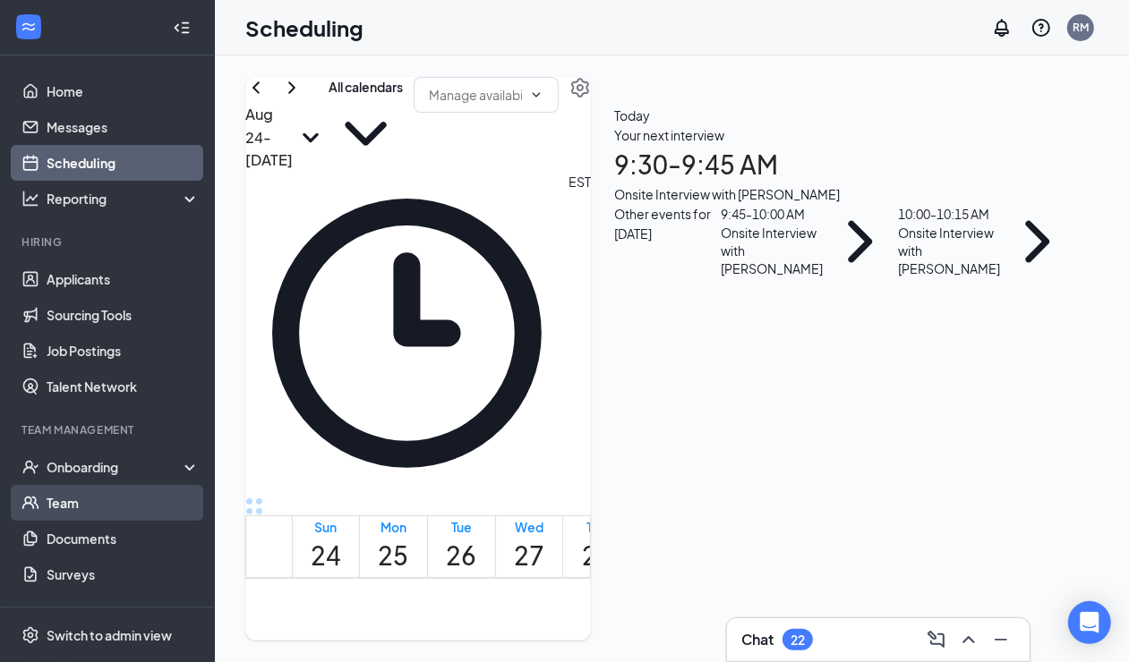
click at [83, 498] on link "Team" at bounding box center [123, 503] width 153 height 36
